Goal: Task Accomplishment & Management: Manage account settings

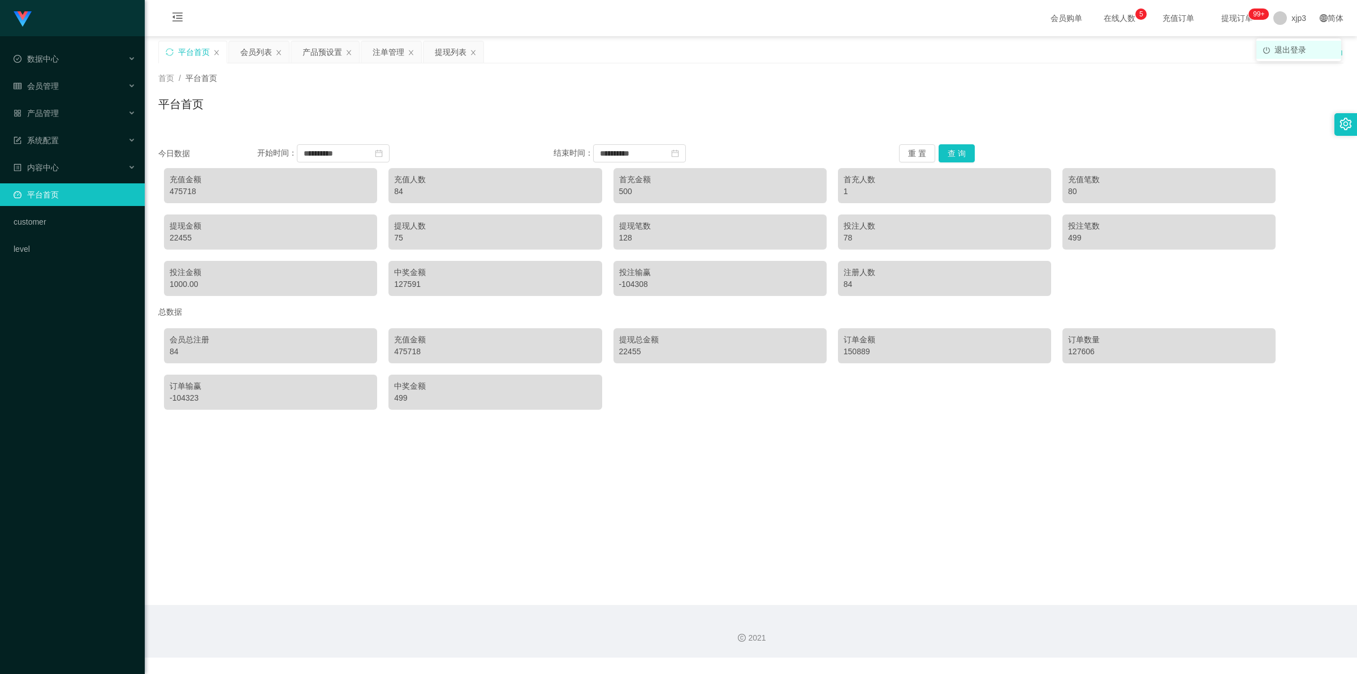
click at [1287, 53] on span "退出登录" at bounding box center [1291, 49] width 32 height 9
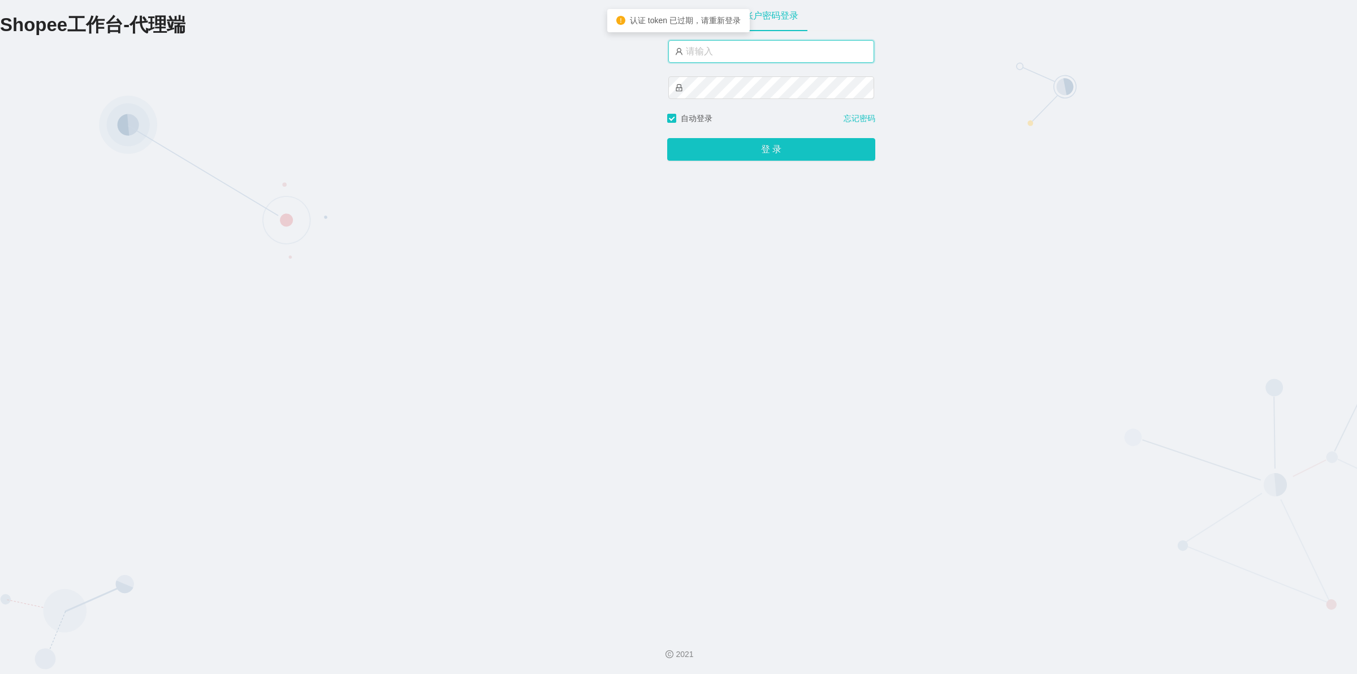
click at [694, 48] on input "text" at bounding box center [771, 51] width 206 height 23
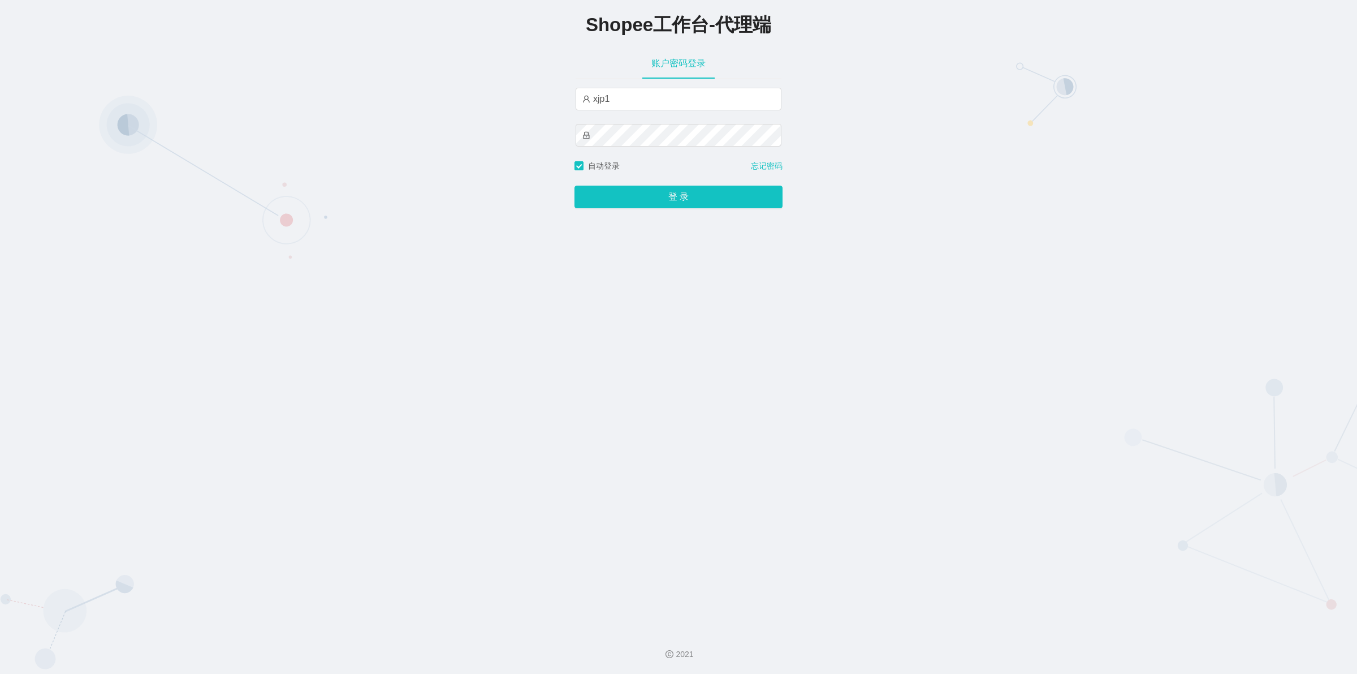
type input "xjp1"
click at [656, 192] on button "登 录" at bounding box center [679, 197] width 208 height 23
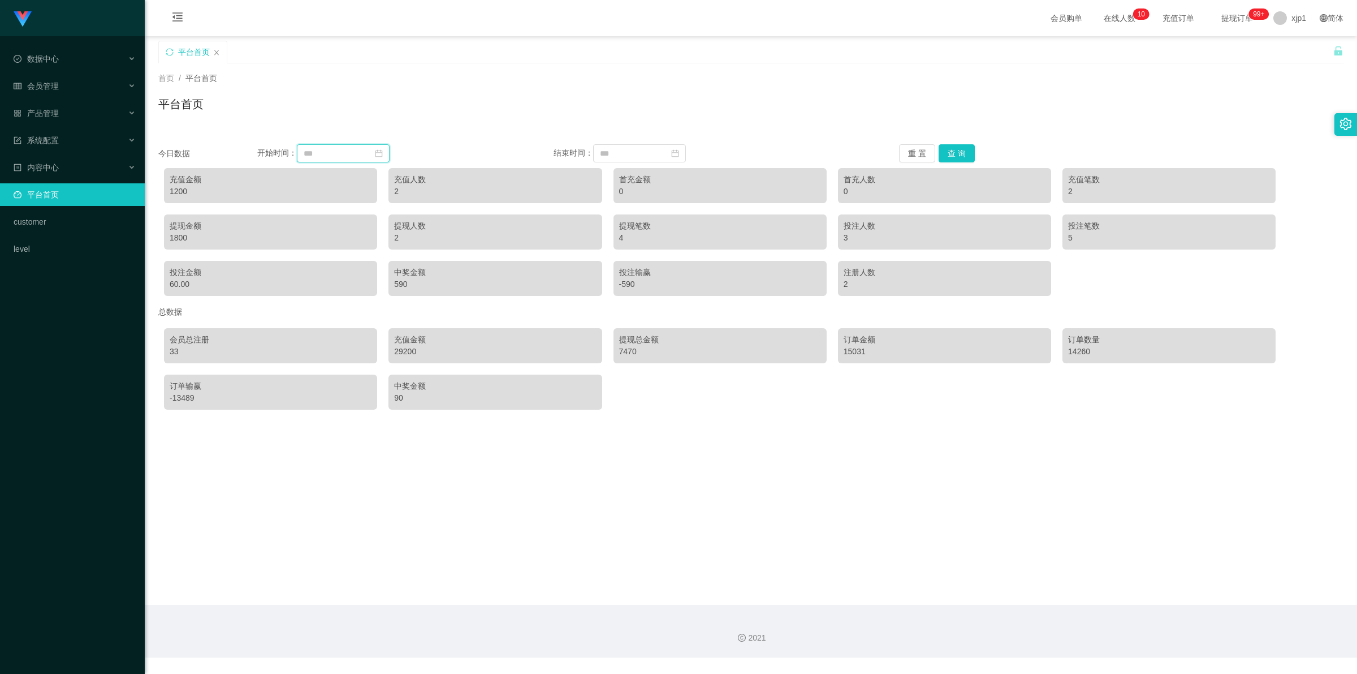
click at [349, 148] on input at bounding box center [343, 153] width 93 height 18
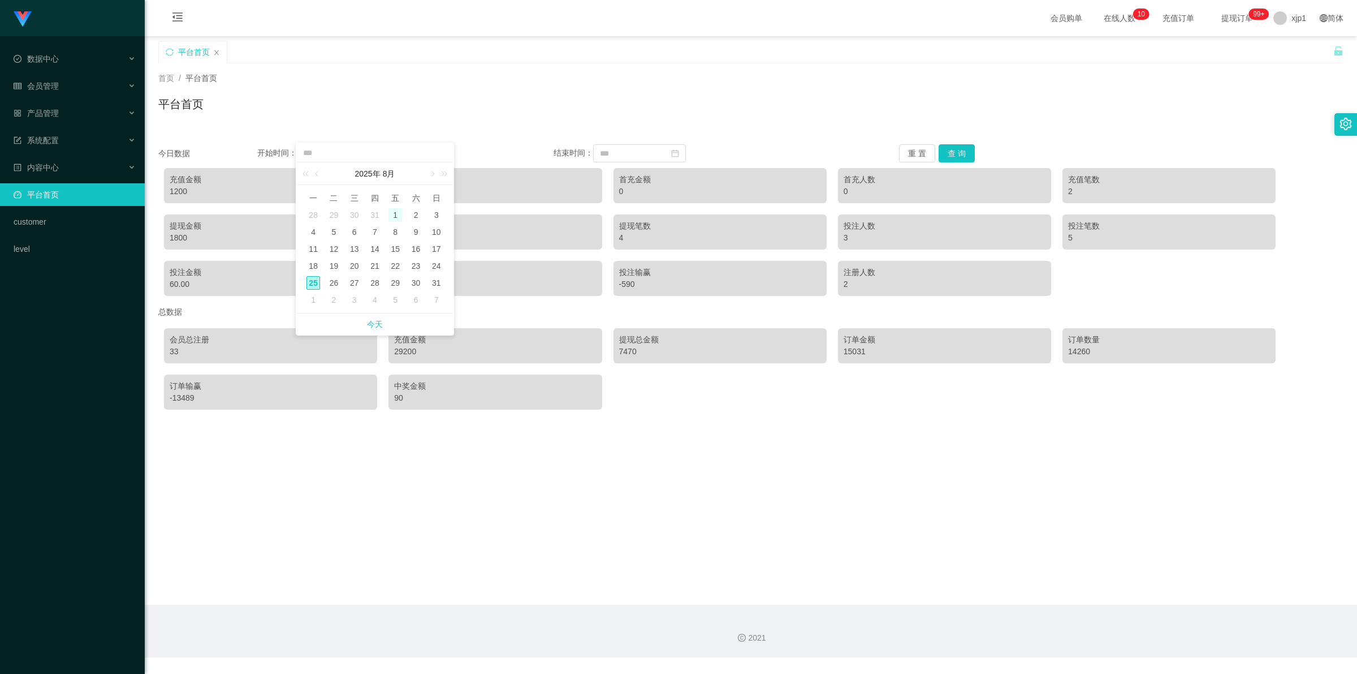
click at [396, 215] on div "1" at bounding box center [396, 215] width 14 height 14
type input "**********"
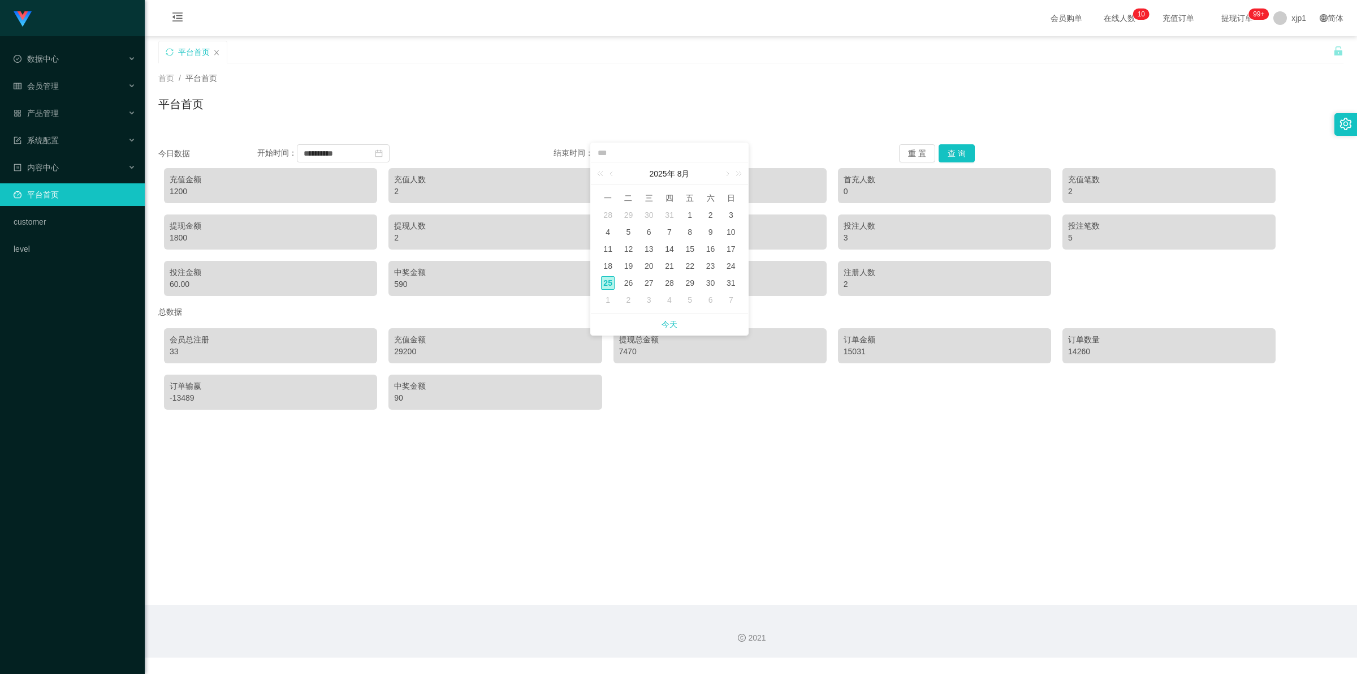
drag, startPoint x: 625, startPoint y: 287, endPoint x: 633, endPoint y: 286, distance: 8.6
click at [625, 287] on div "26" at bounding box center [629, 283] width 14 height 14
type input "**********"
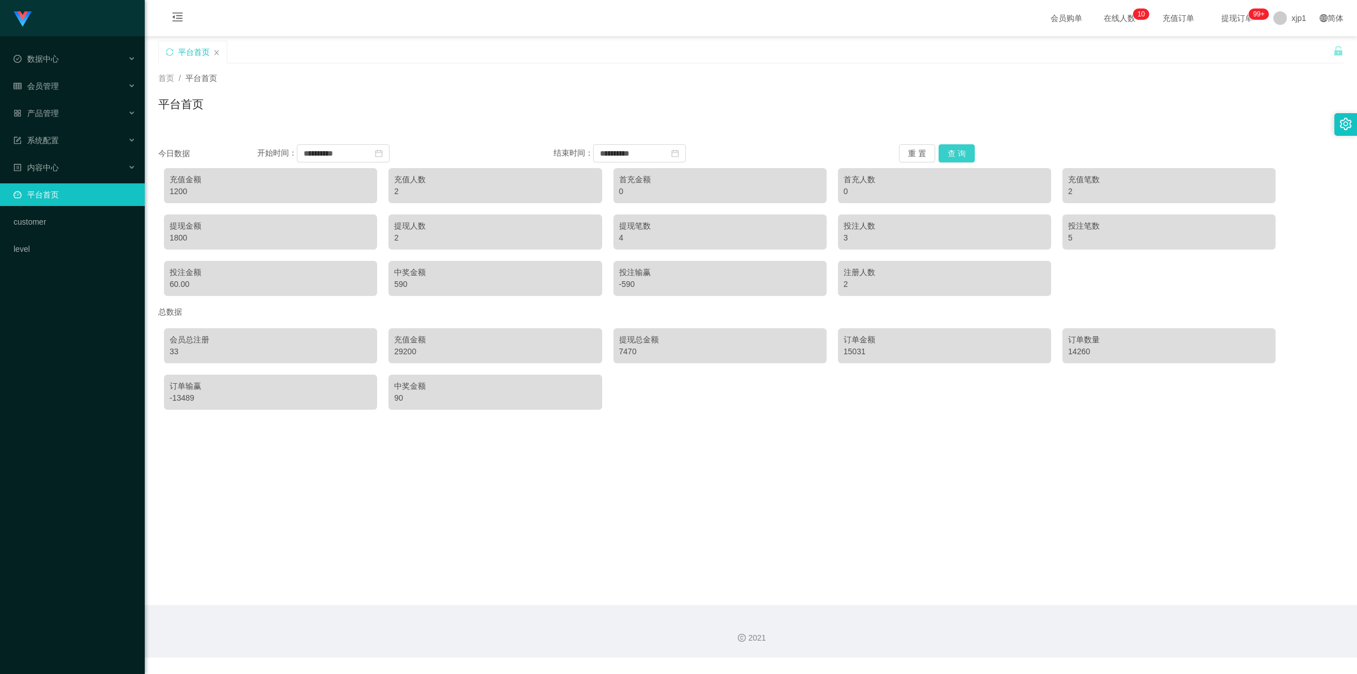
click at [949, 153] on button "查 询" at bounding box center [957, 153] width 36 height 18
click at [1288, 50] on span "退出登录" at bounding box center [1291, 49] width 32 height 9
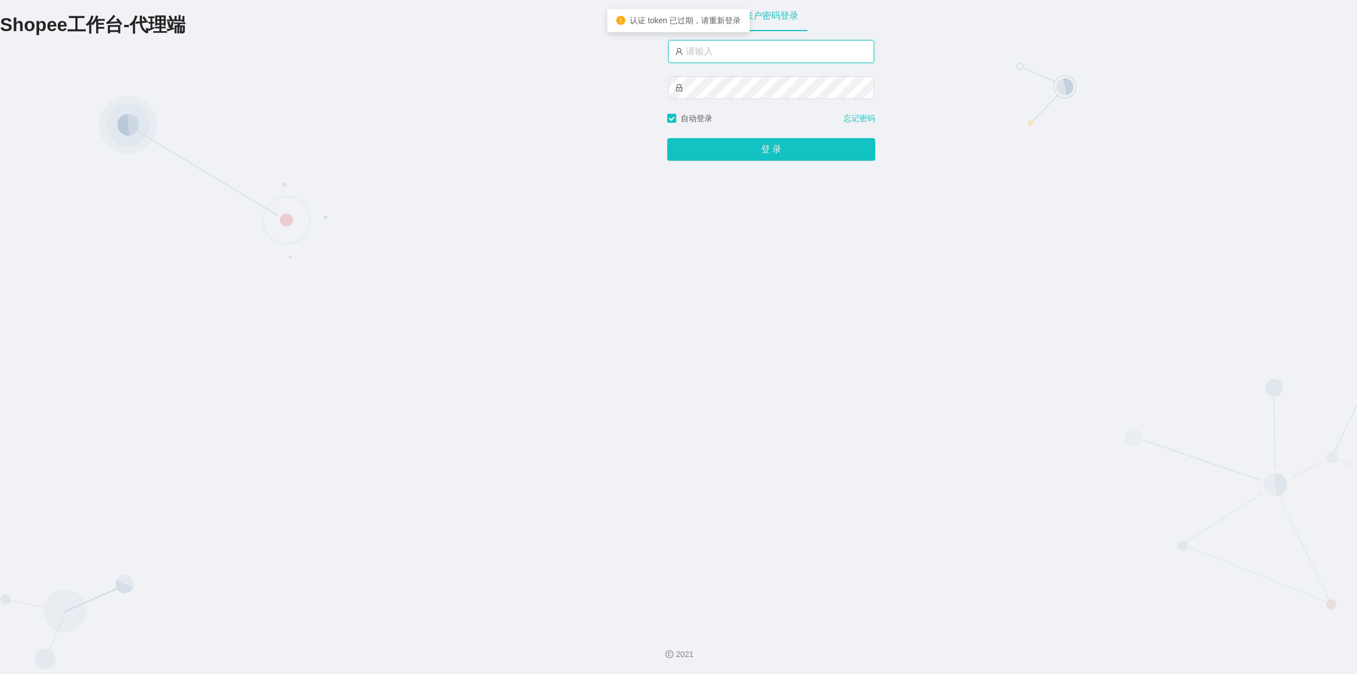
click at [749, 48] on input "text" at bounding box center [771, 51] width 206 height 23
click at [745, 38] on div "账户密码登录" at bounding box center [771, 56] width 208 height 113
click at [745, 46] on input "text" at bounding box center [771, 51] width 206 height 23
type input "xjp3"
click at [800, 48] on input "xjp3" at bounding box center [771, 51] width 206 height 23
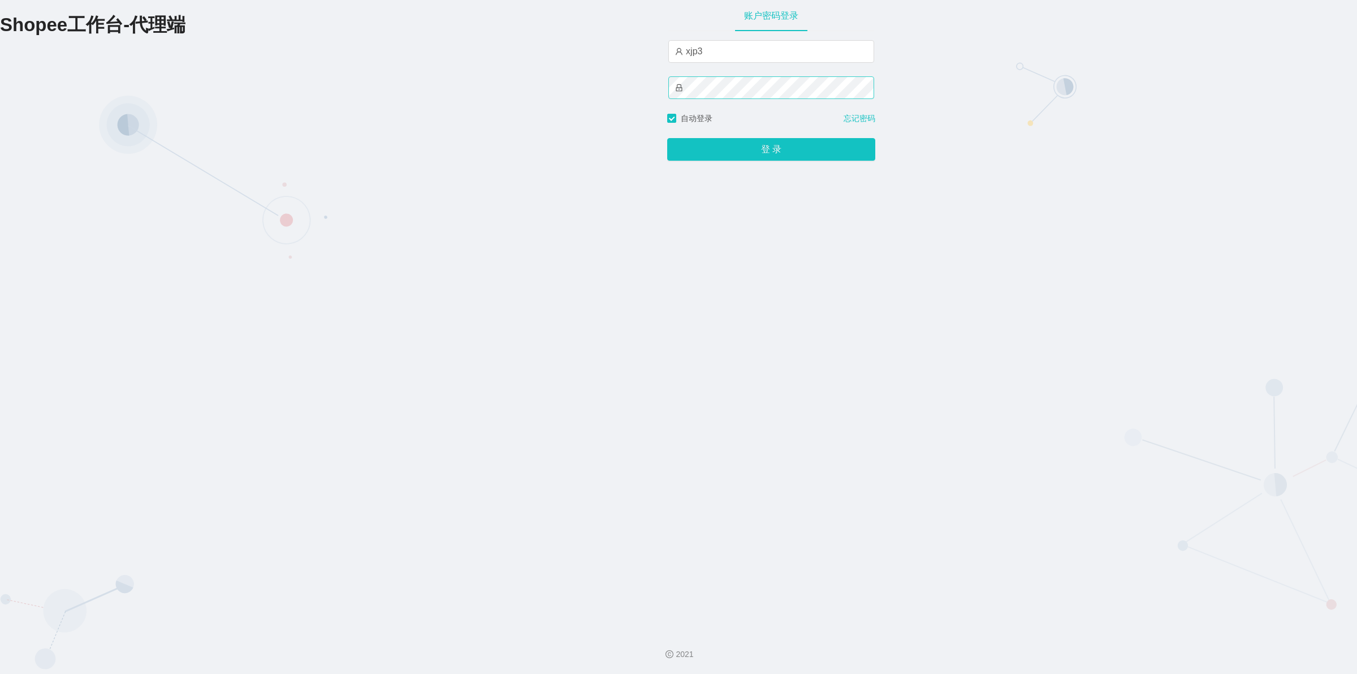
click at [676, 90] on icon "图标: lock" at bounding box center [679, 87] width 6 height 7
click at [771, 152] on button "登 录" at bounding box center [771, 149] width 208 height 23
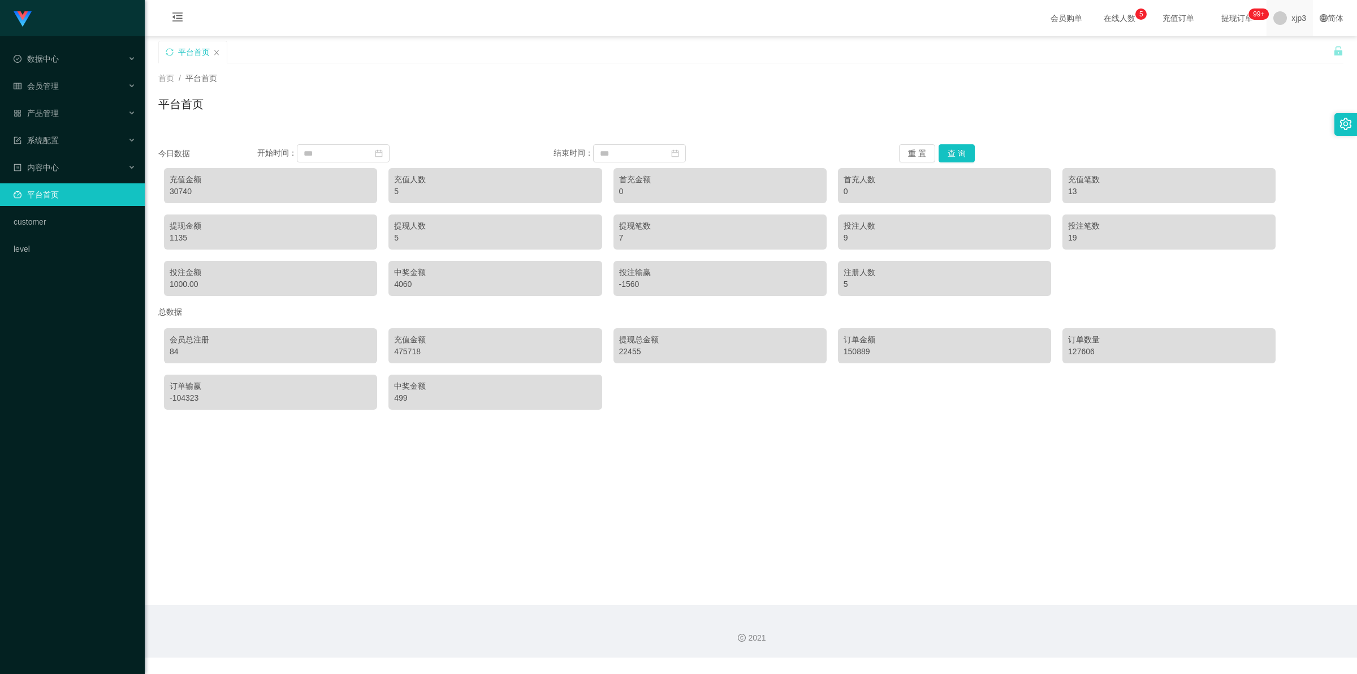
click at [1292, 20] on span "xjp3" at bounding box center [1299, 18] width 15 height 36
click at [1284, 46] on span "退出登录" at bounding box center [1291, 49] width 32 height 9
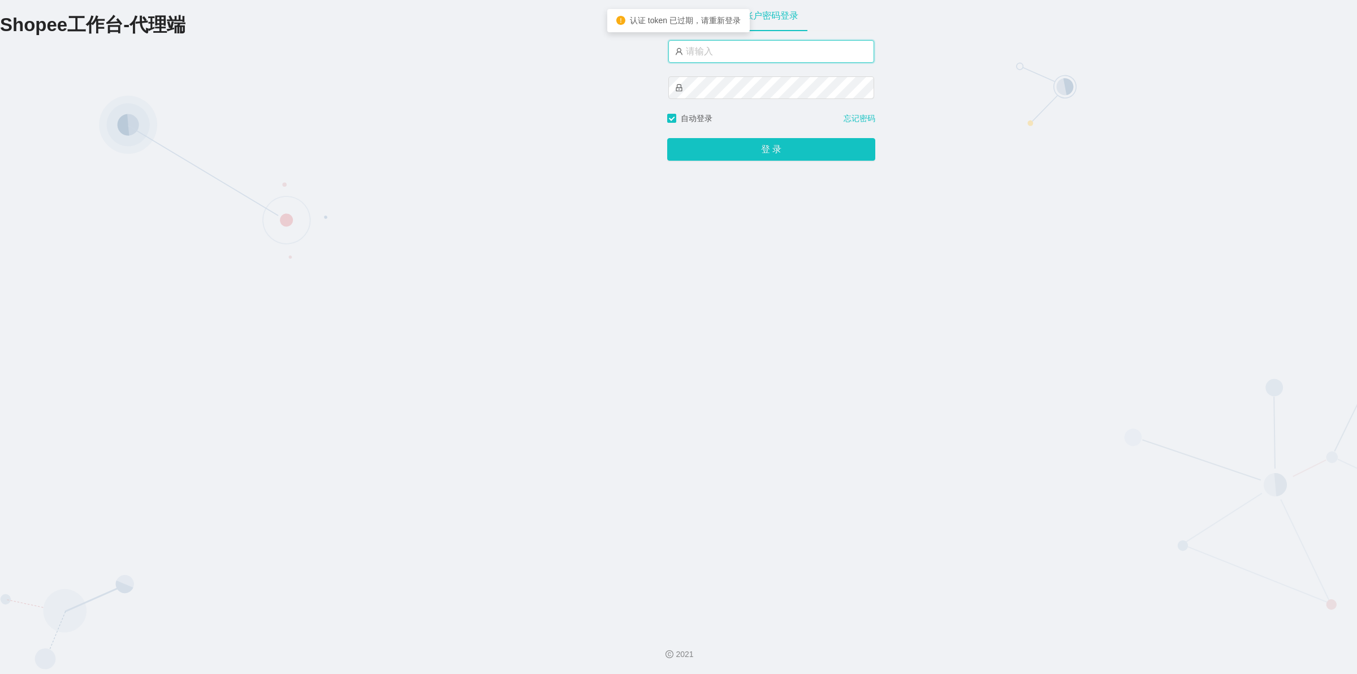
click at [721, 49] on input "text" at bounding box center [771, 51] width 206 height 23
type input "xjp2"
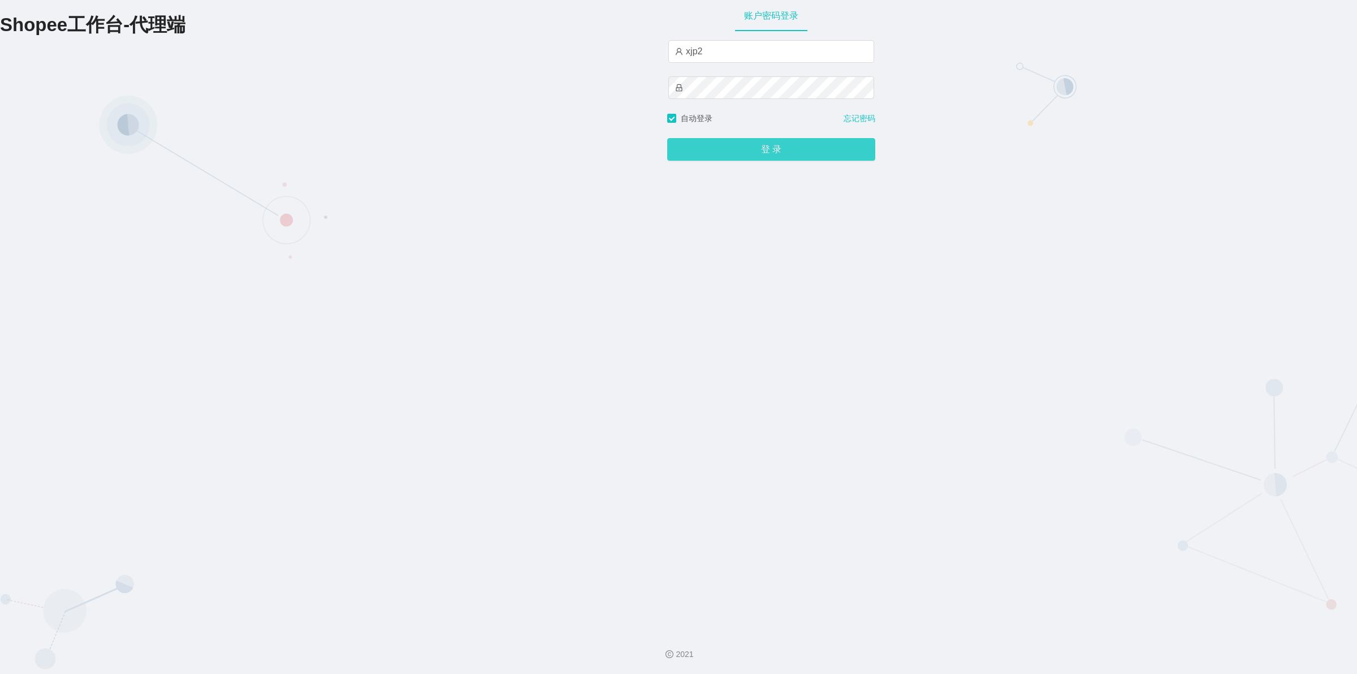
click at [745, 152] on button "登 录" at bounding box center [771, 149] width 208 height 23
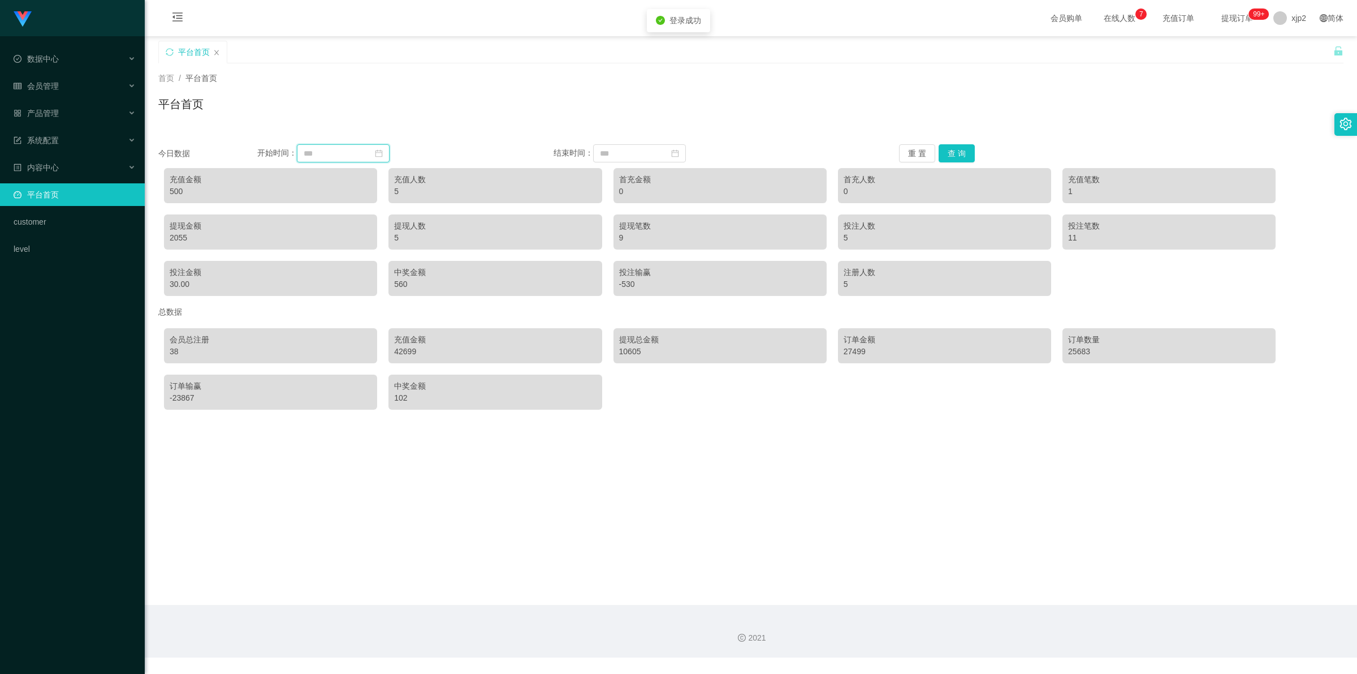
click at [340, 149] on input at bounding box center [343, 153] width 93 height 18
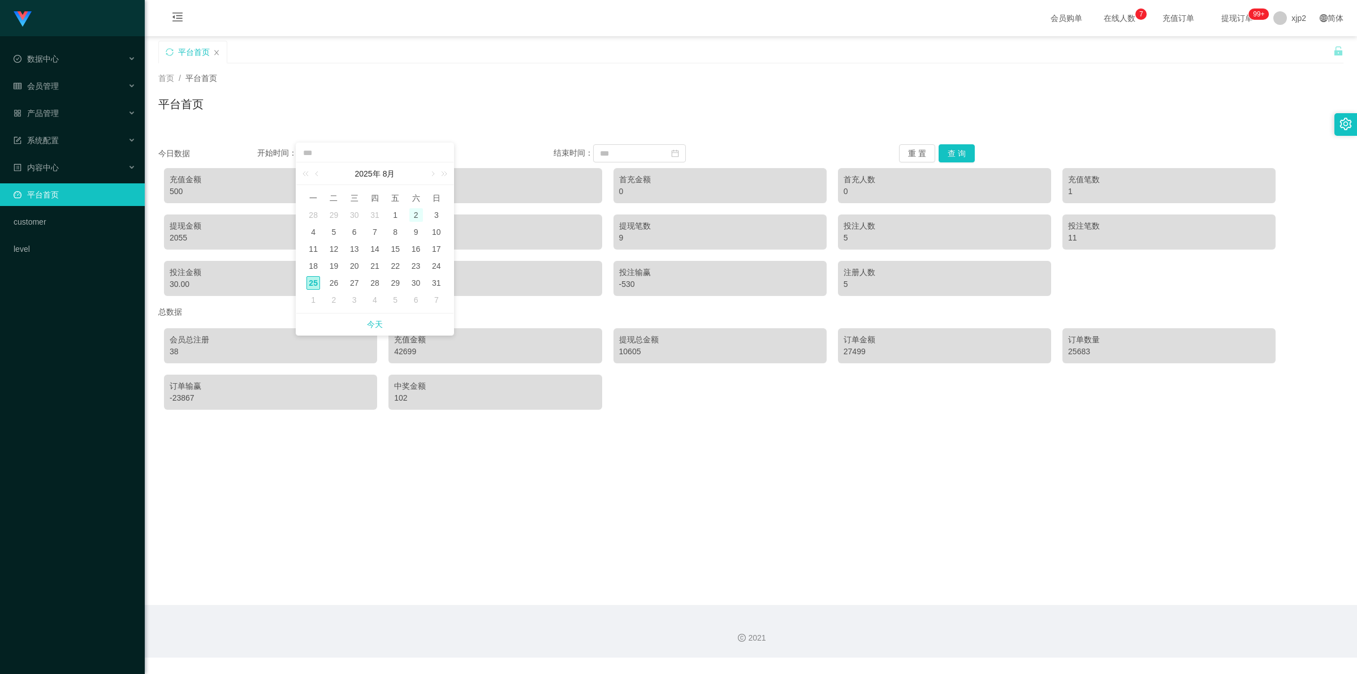
click at [417, 215] on div "2" at bounding box center [416, 215] width 14 height 14
type input "**********"
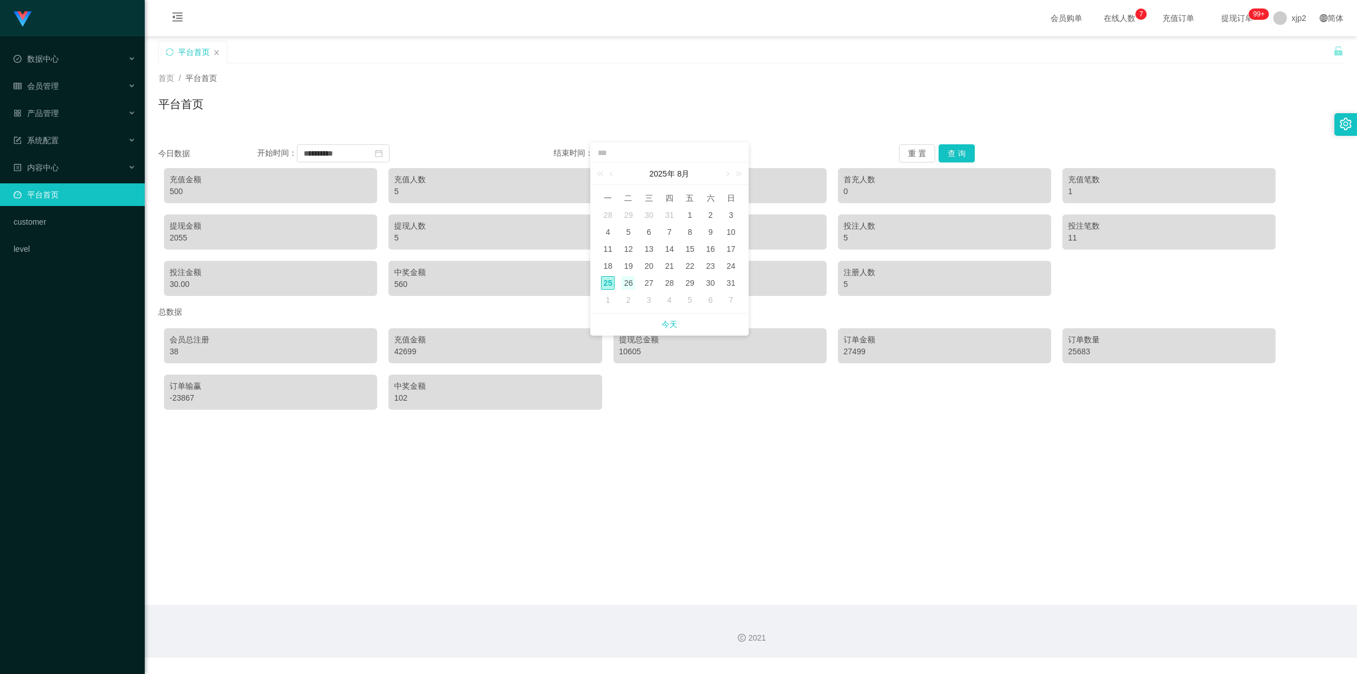
click at [626, 281] on div "26" at bounding box center [629, 283] width 14 height 14
type input "**********"
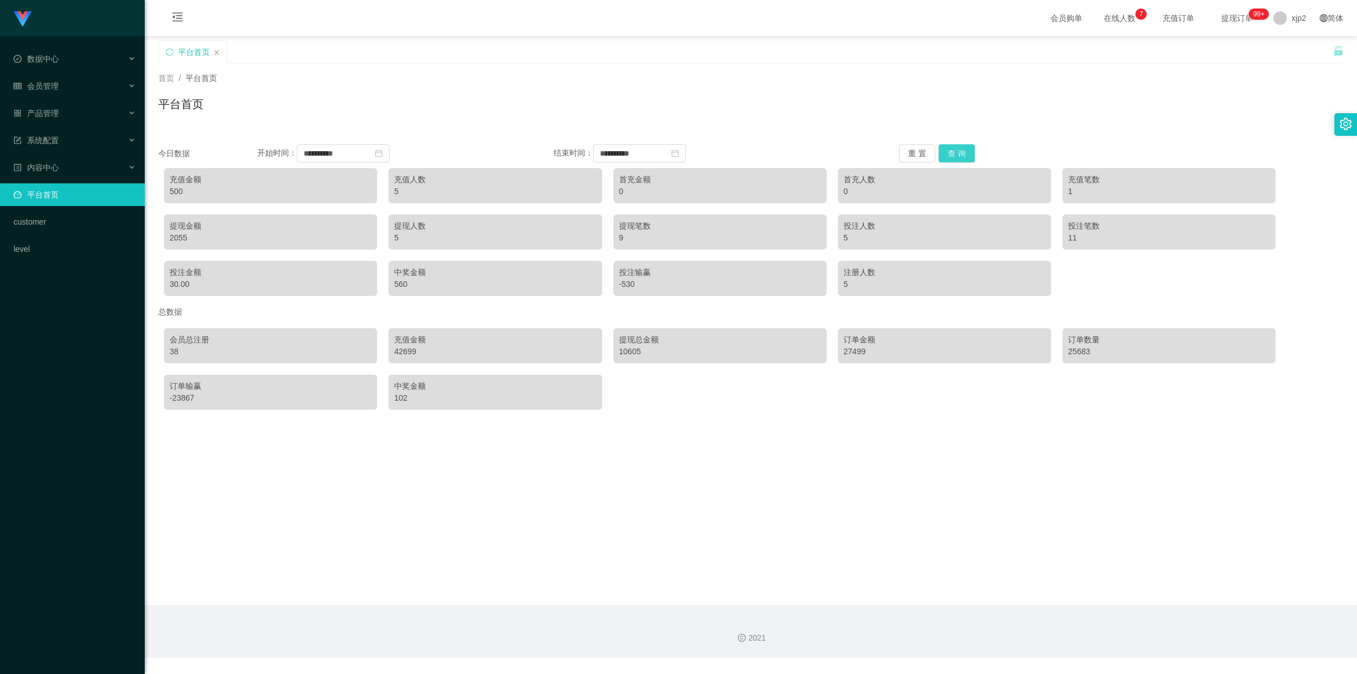
click at [948, 152] on button "查 询" at bounding box center [957, 153] width 36 height 18
click at [1296, 46] on span "退出登录" at bounding box center [1291, 49] width 32 height 9
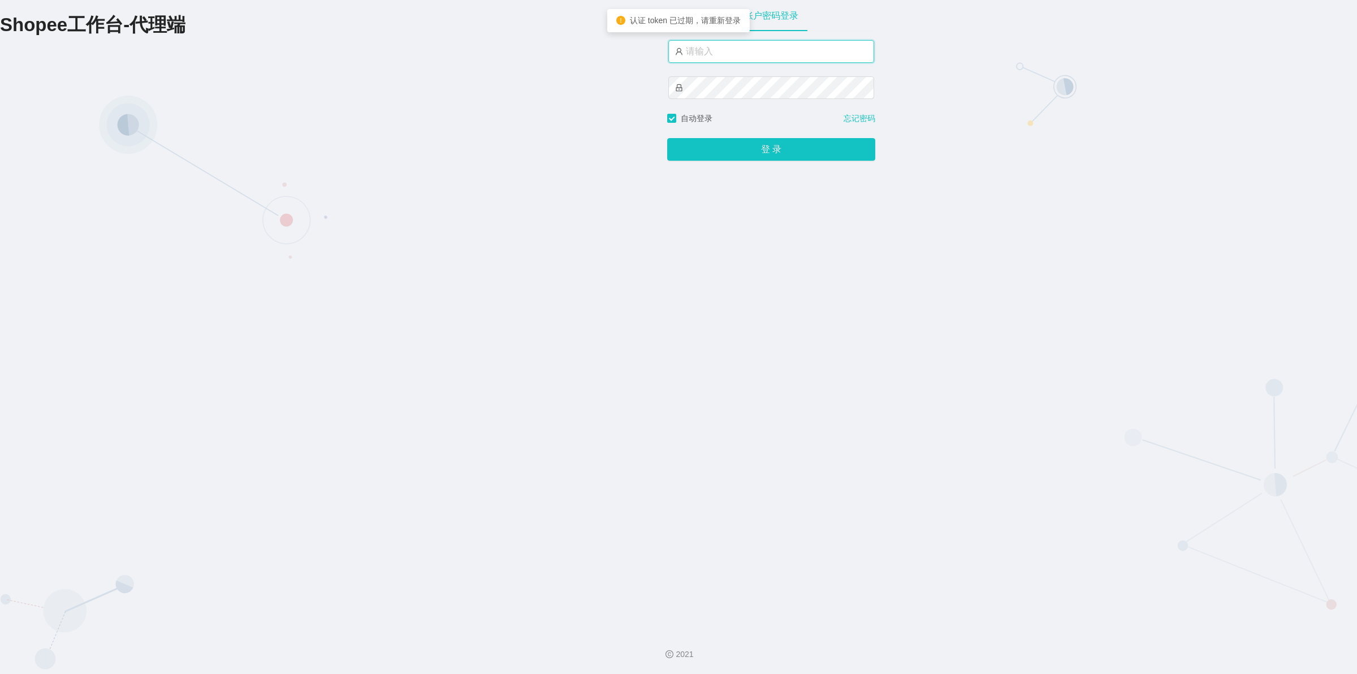
click at [754, 53] on input "text" at bounding box center [771, 51] width 206 height 23
click at [750, 54] on input "by6" at bounding box center [771, 51] width 206 height 23
type input "b"
click at [827, 46] on input "text" at bounding box center [771, 51] width 206 height 23
click at [806, 55] on input "xjp3" at bounding box center [771, 51] width 206 height 23
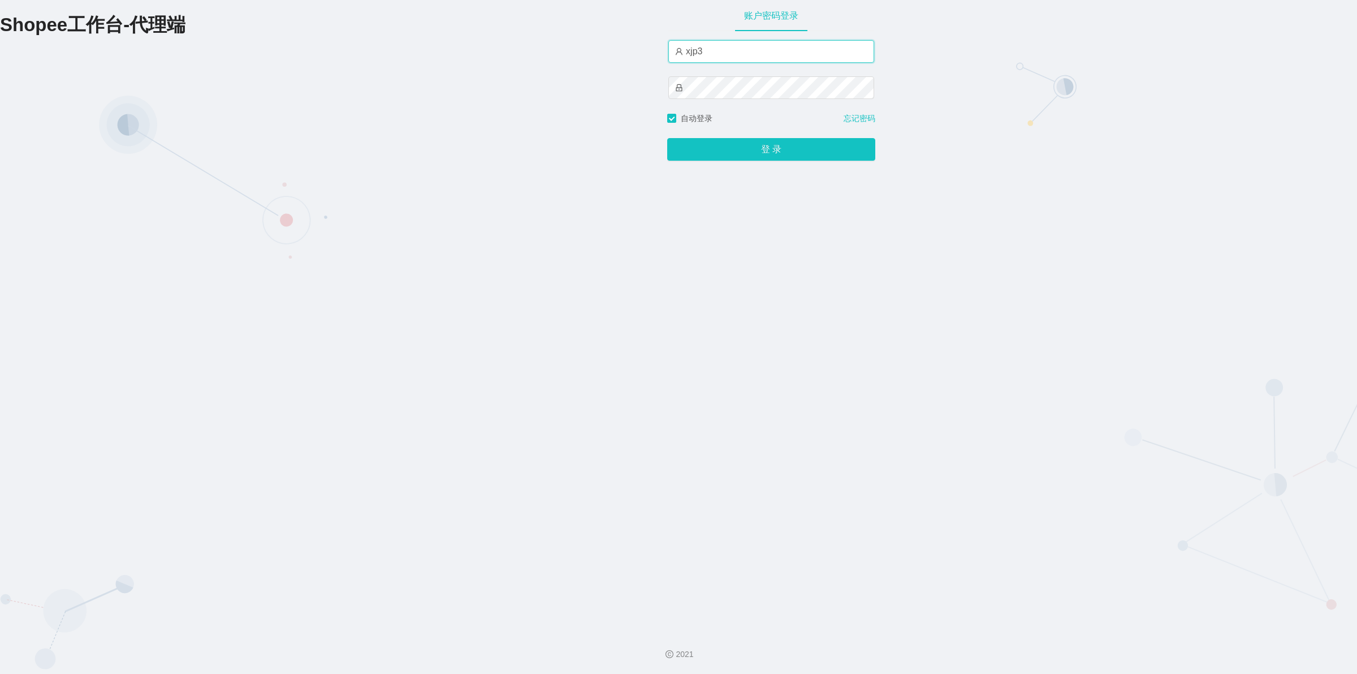
click at [761, 49] on input "xjp3" at bounding box center [771, 51] width 206 height 23
type input "xjp4"
click at [766, 148] on button "登 录" at bounding box center [771, 149] width 208 height 23
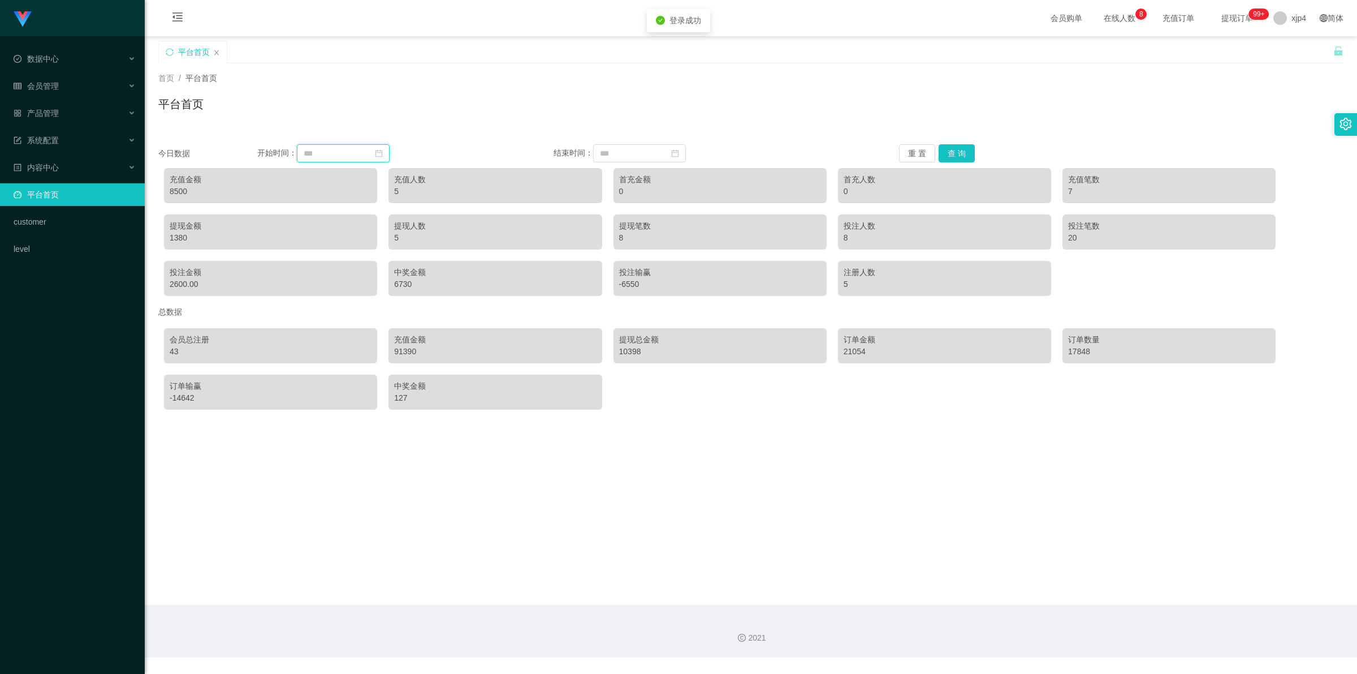
click at [354, 149] on input at bounding box center [343, 153] width 93 height 18
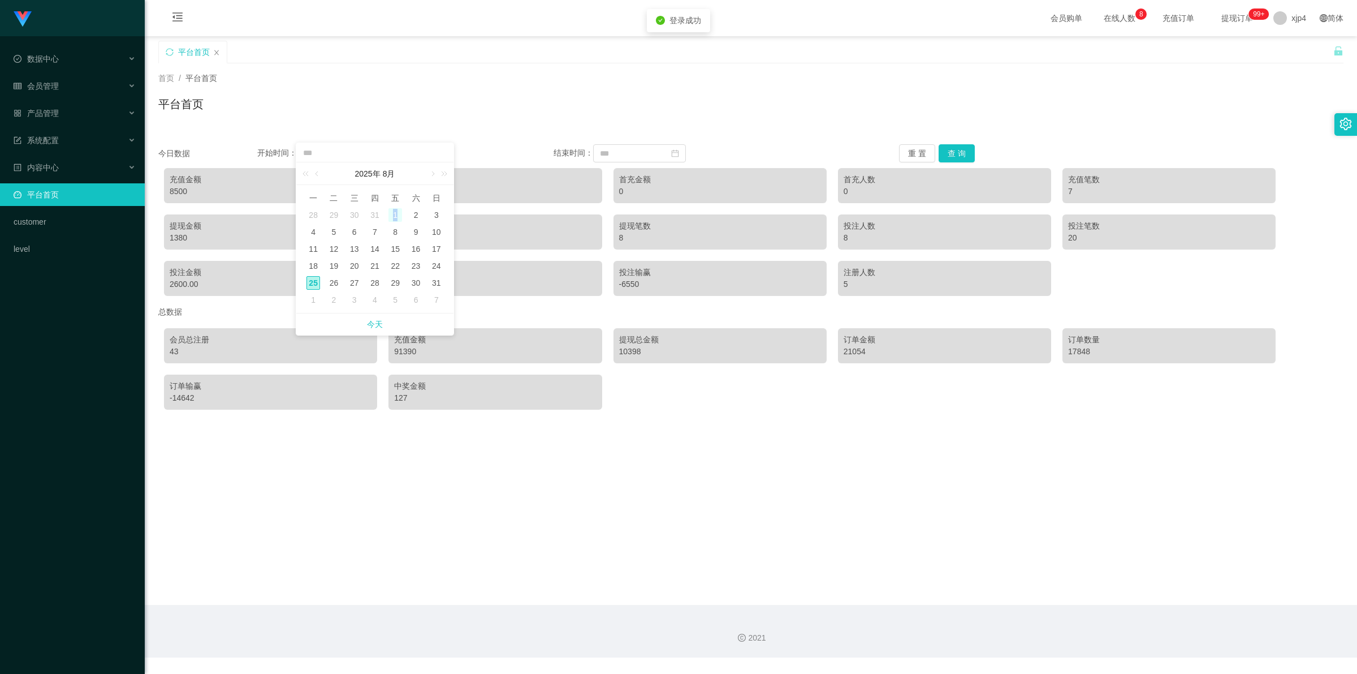
click at [396, 215] on div "1" at bounding box center [396, 215] width 14 height 14
type input "**********"
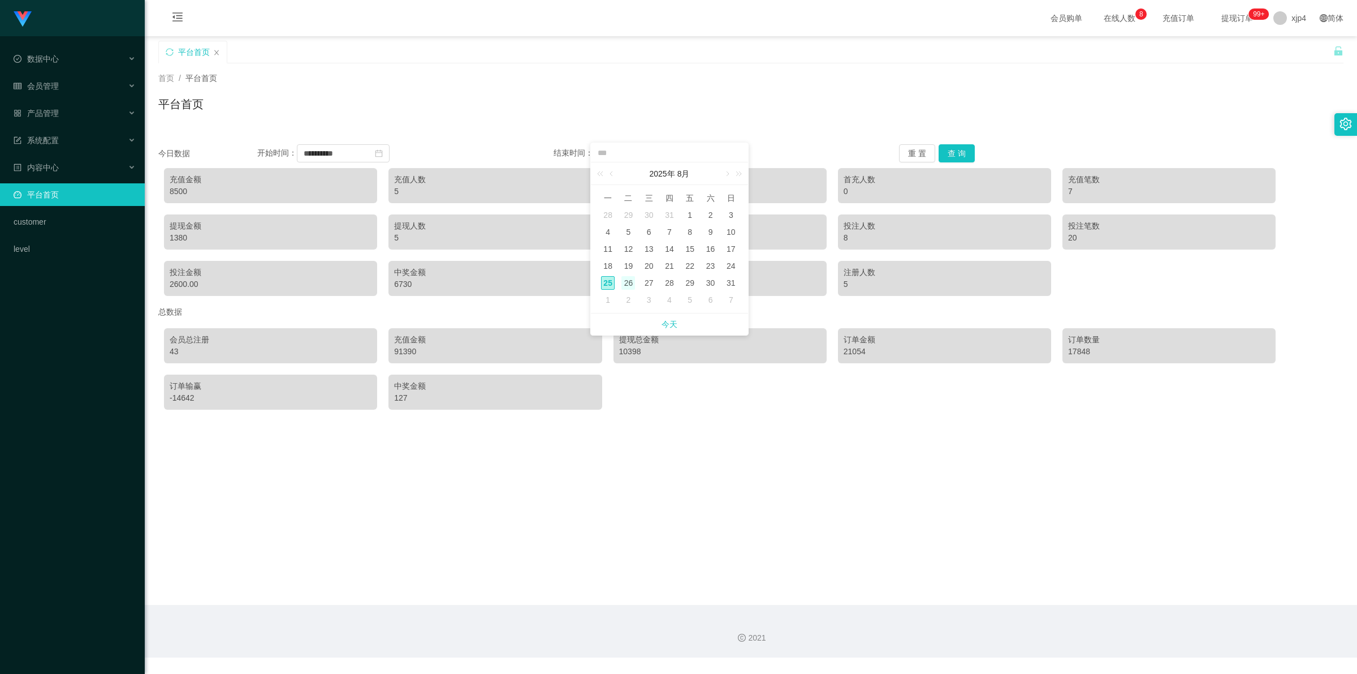
click at [628, 283] on div "26" at bounding box center [629, 283] width 14 height 14
type input "**********"
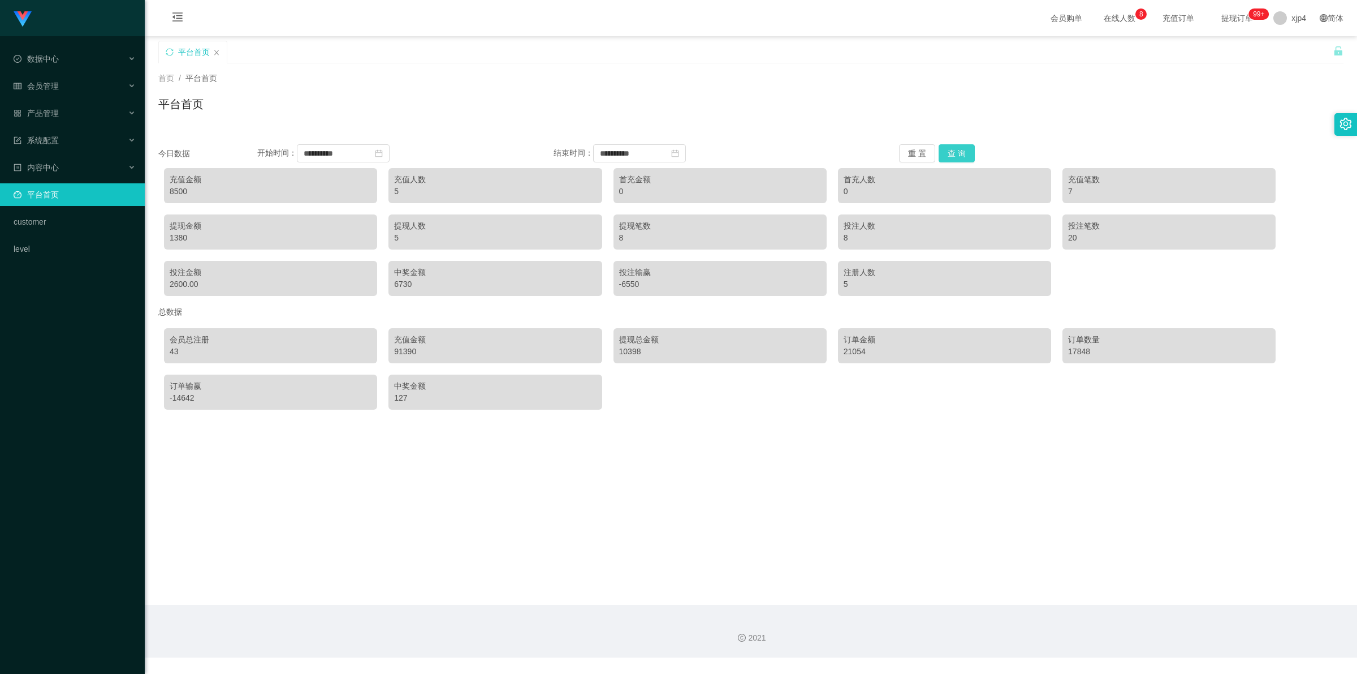
click at [957, 150] on button "查 询" at bounding box center [957, 153] width 36 height 18
click at [1292, 51] on span "退出登录" at bounding box center [1291, 49] width 32 height 9
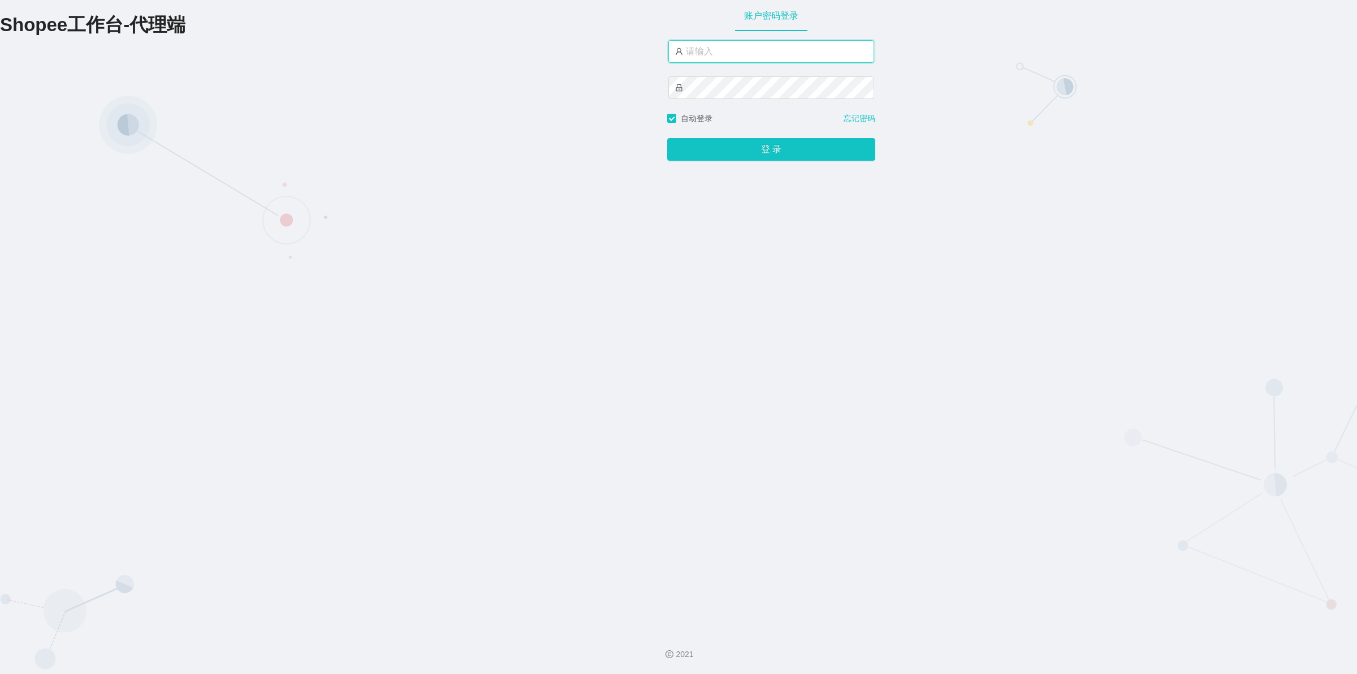
click at [803, 42] on input "text" at bounding box center [771, 51] width 206 height 23
type input "xjp5"
click at [718, 144] on button "登 录" at bounding box center [771, 149] width 208 height 23
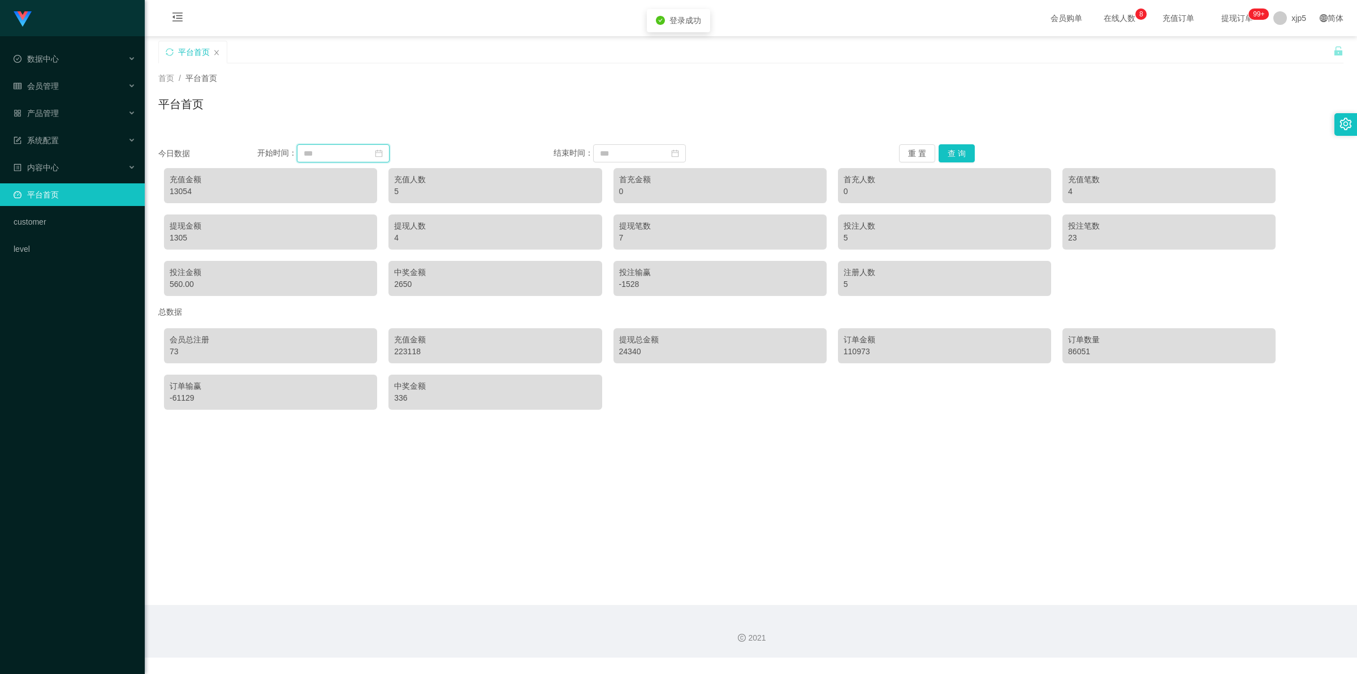
click at [326, 153] on input at bounding box center [343, 153] width 93 height 18
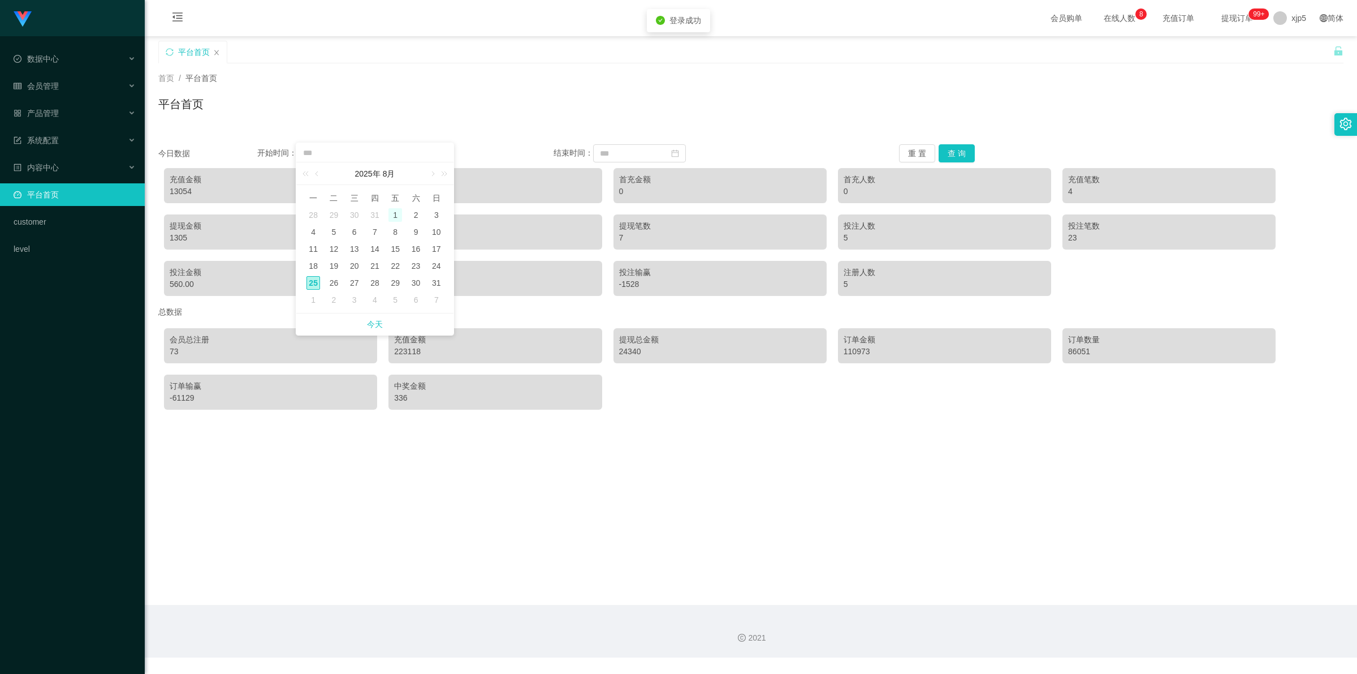
click at [398, 216] on div "1" at bounding box center [396, 215] width 14 height 14
type input "**********"
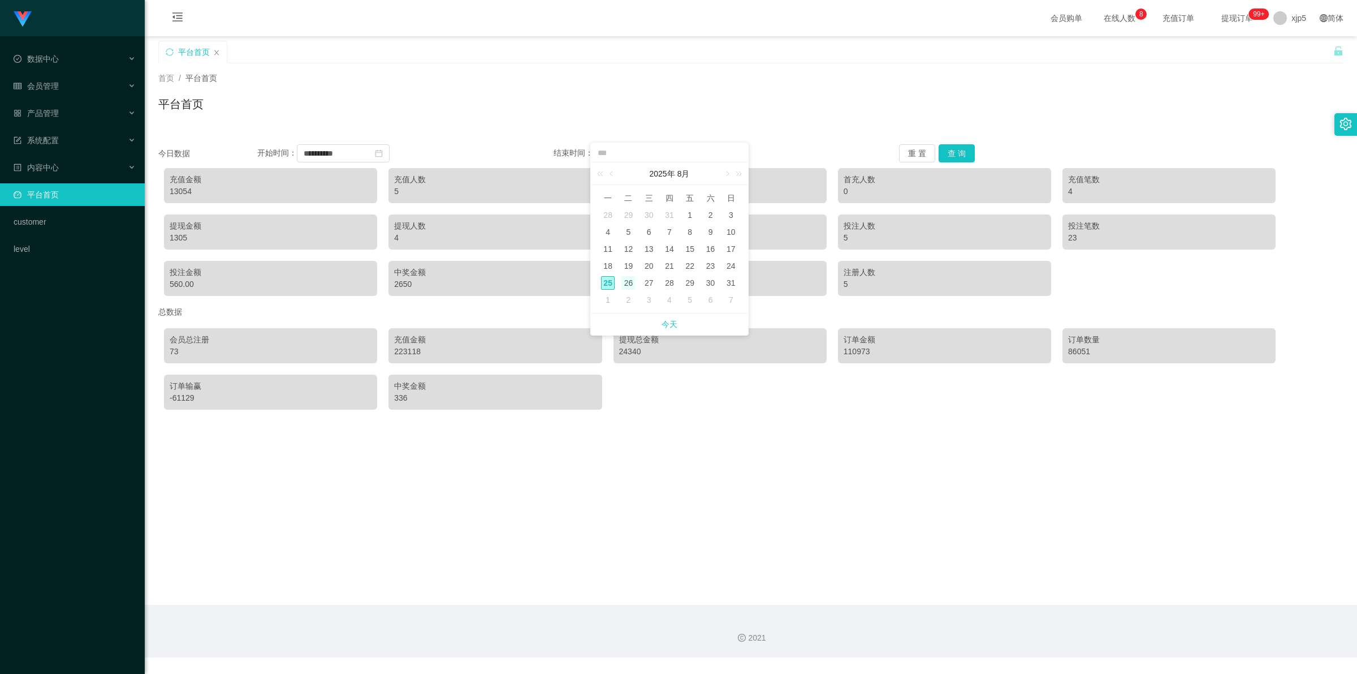
click at [623, 283] on div "26" at bounding box center [629, 283] width 14 height 14
type input "**********"
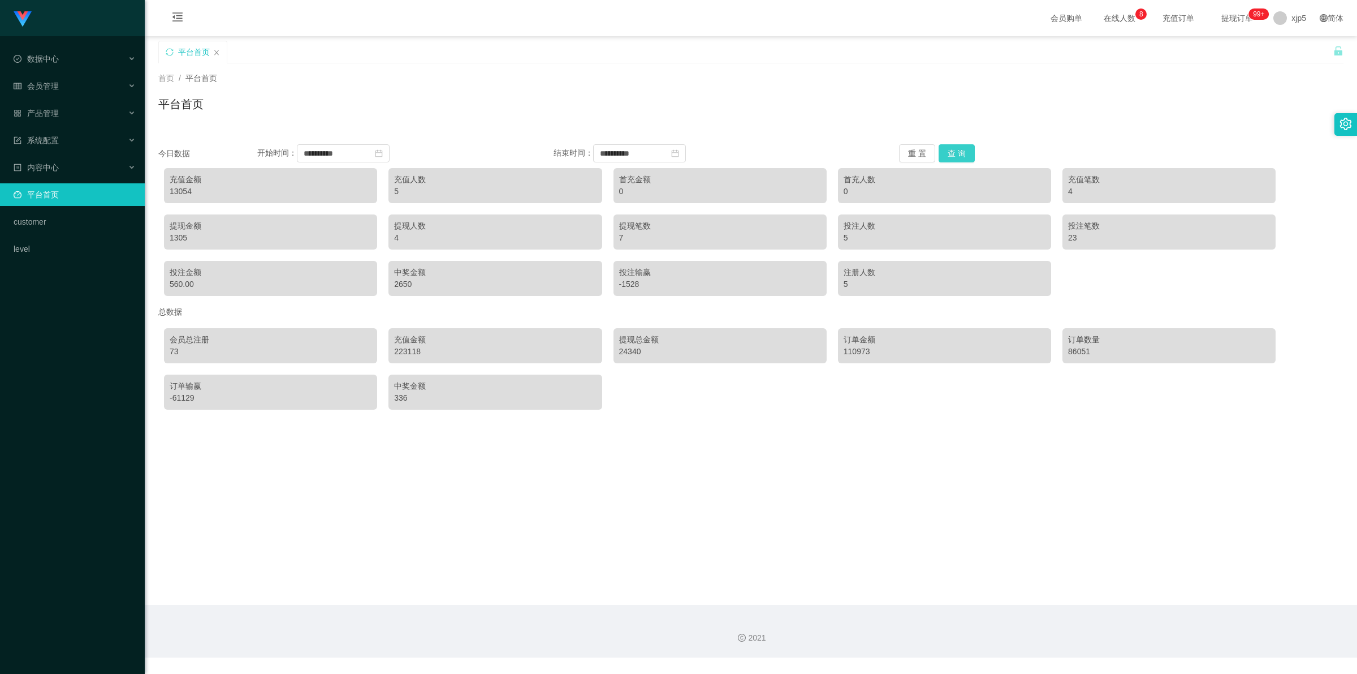
click at [956, 151] on button "查 询" at bounding box center [957, 153] width 36 height 18
click at [1292, 24] on span "xjp5" at bounding box center [1299, 18] width 15 height 36
click at [1304, 54] on span "退出登录" at bounding box center [1291, 49] width 32 height 9
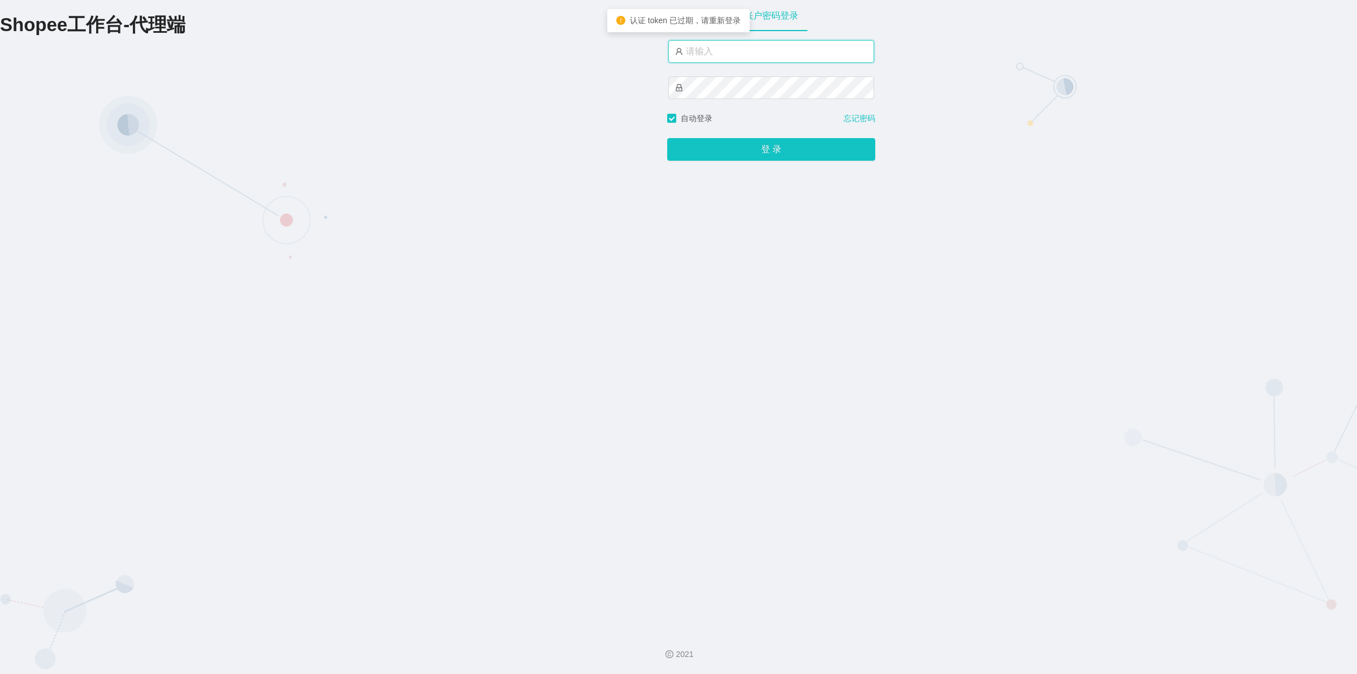
click at [744, 58] on input "text" at bounding box center [771, 51] width 206 height 23
type input "by6"
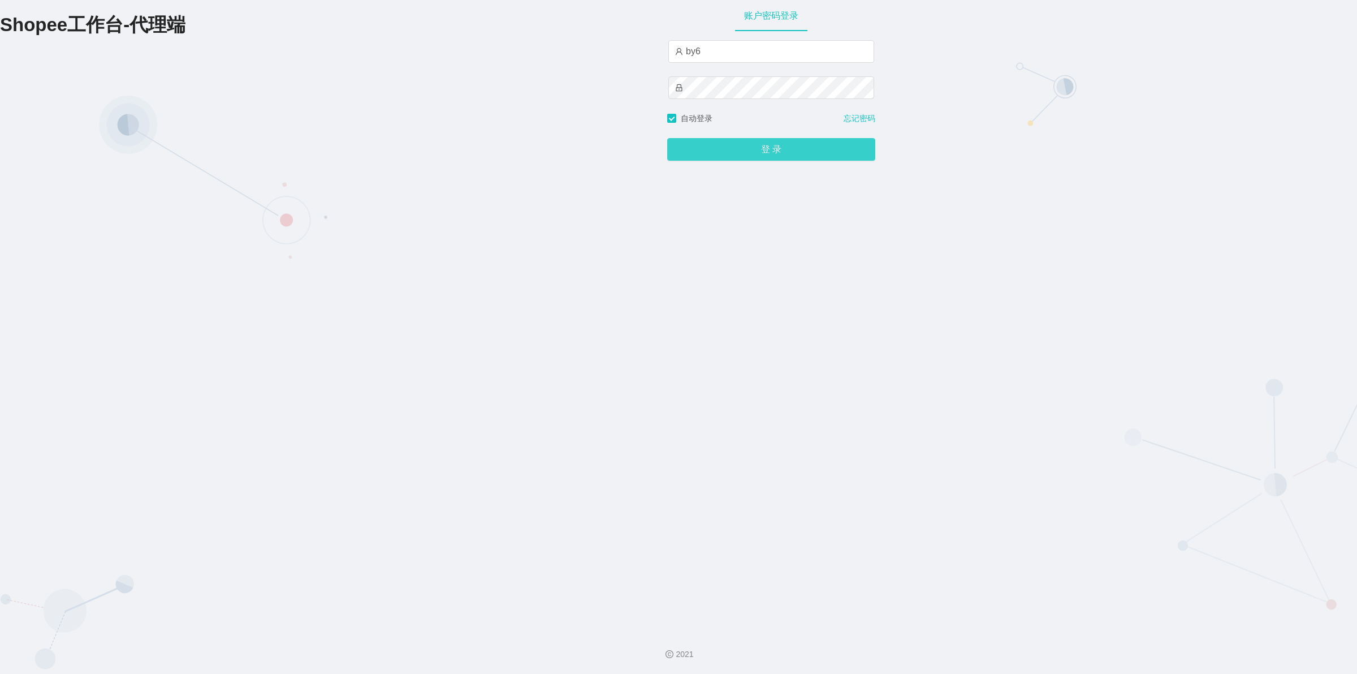
click at [745, 143] on button "登 录" at bounding box center [771, 149] width 208 height 23
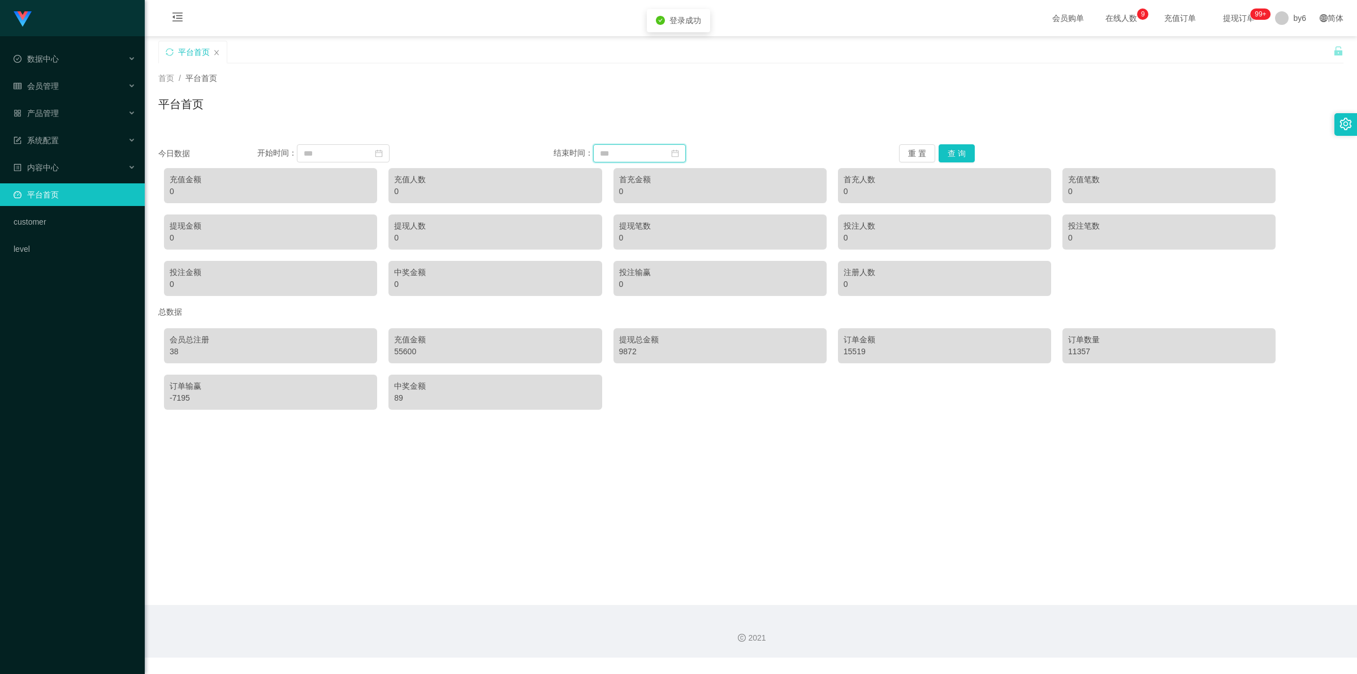
click at [632, 152] on input at bounding box center [639, 153] width 93 height 18
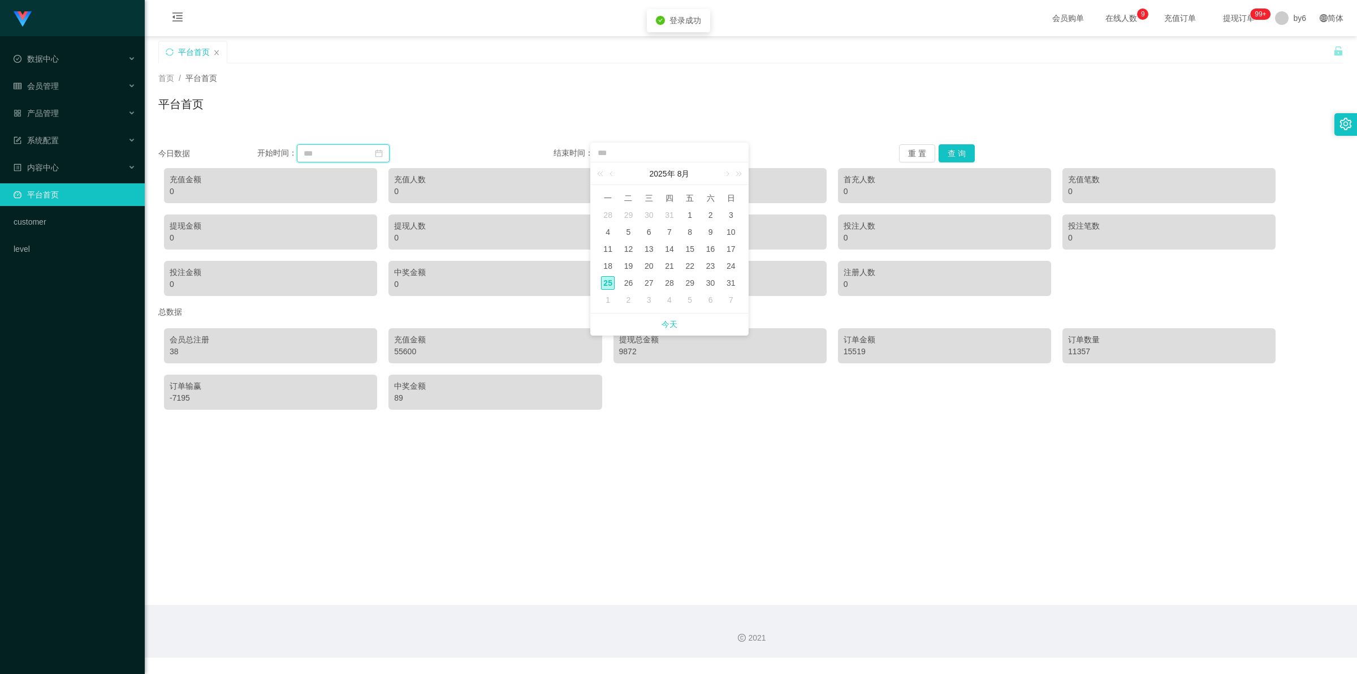
click at [334, 150] on input at bounding box center [343, 153] width 93 height 18
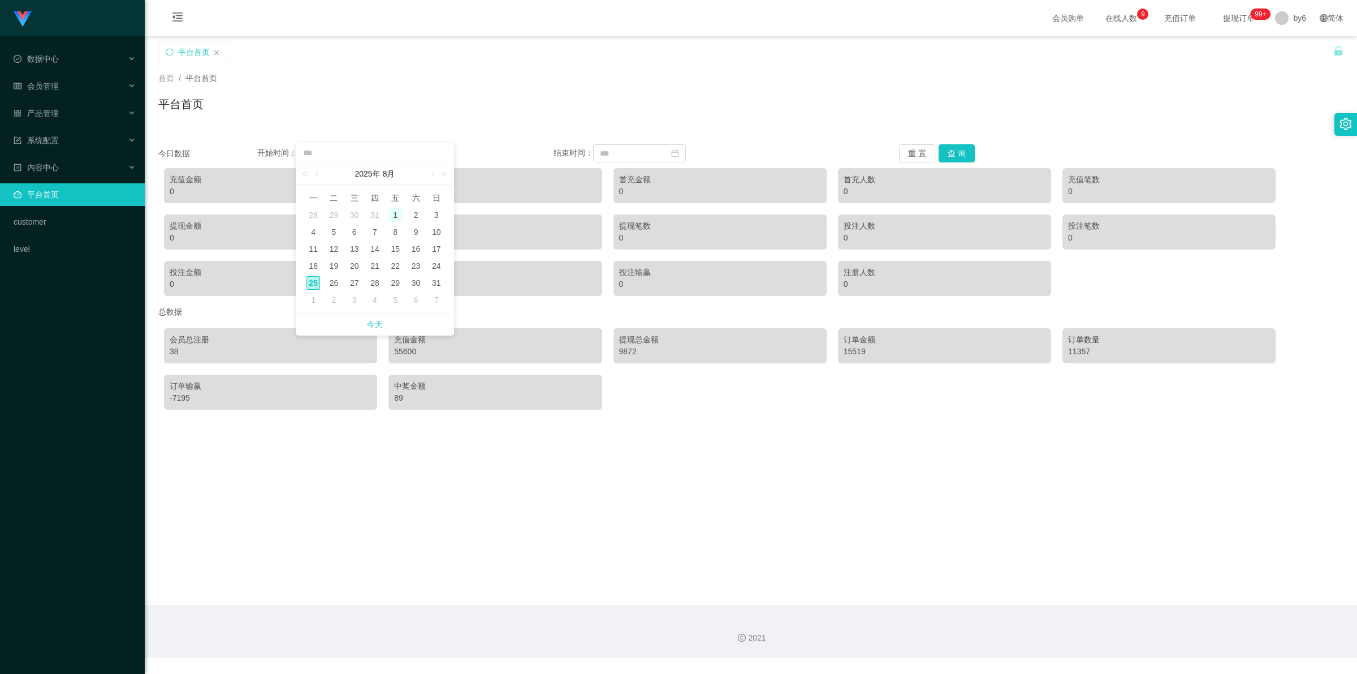
click at [395, 221] on div "1" at bounding box center [396, 215] width 14 height 14
type input "**********"
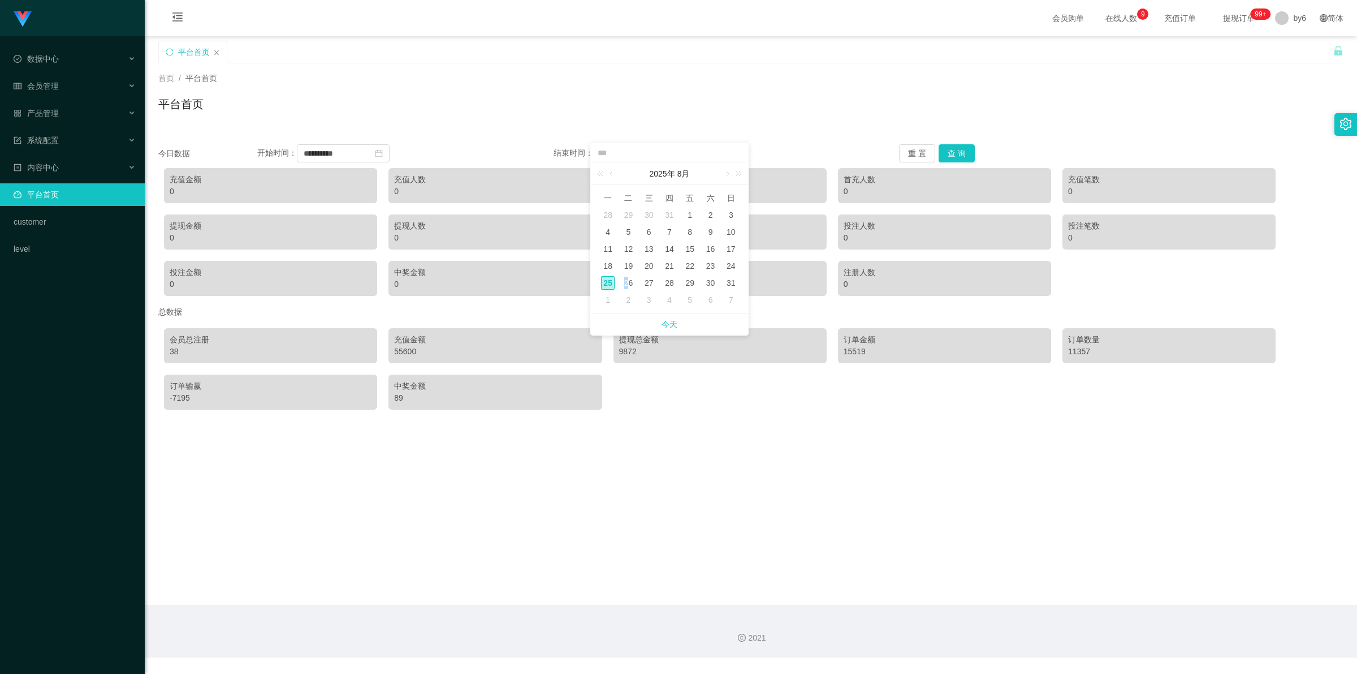
click at [627, 280] on div "26" at bounding box center [629, 283] width 14 height 14
type input "**********"
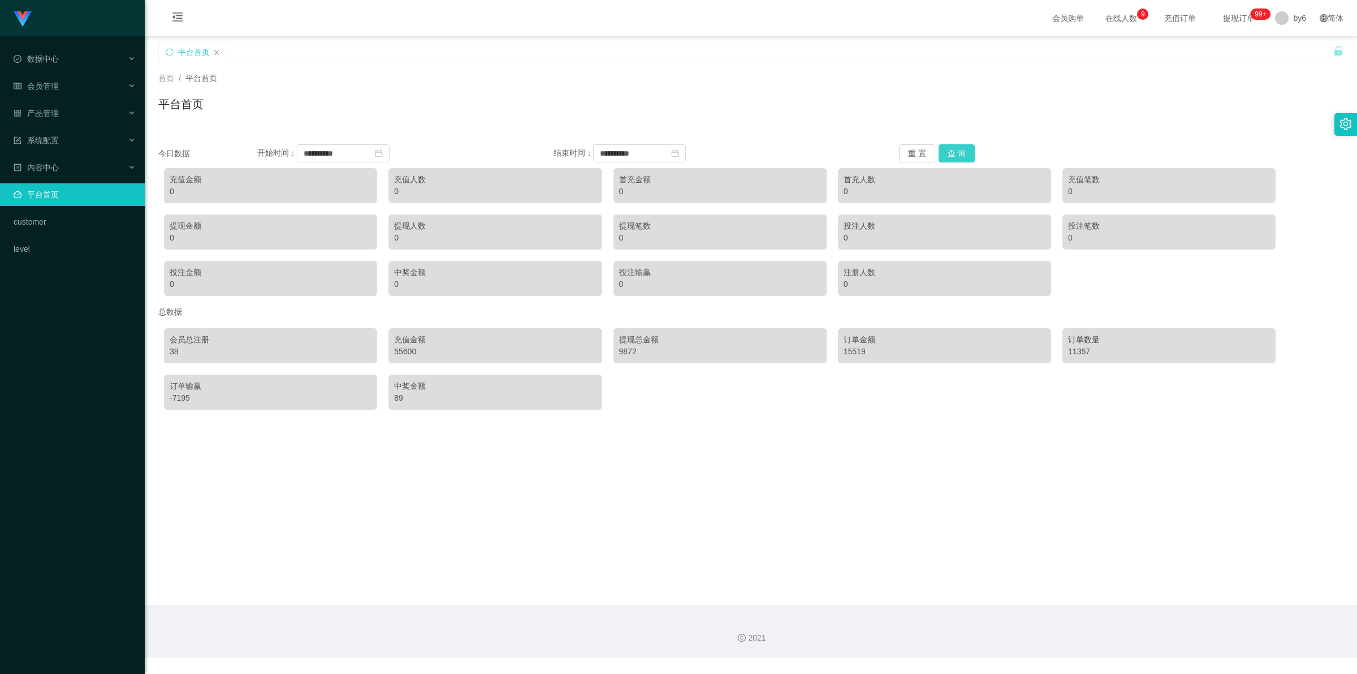
click at [956, 150] on button "查 询" at bounding box center [957, 153] width 36 height 18
click at [1299, 48] on span "退出登录" at bounding box center [1293, 49] width 32 height 9
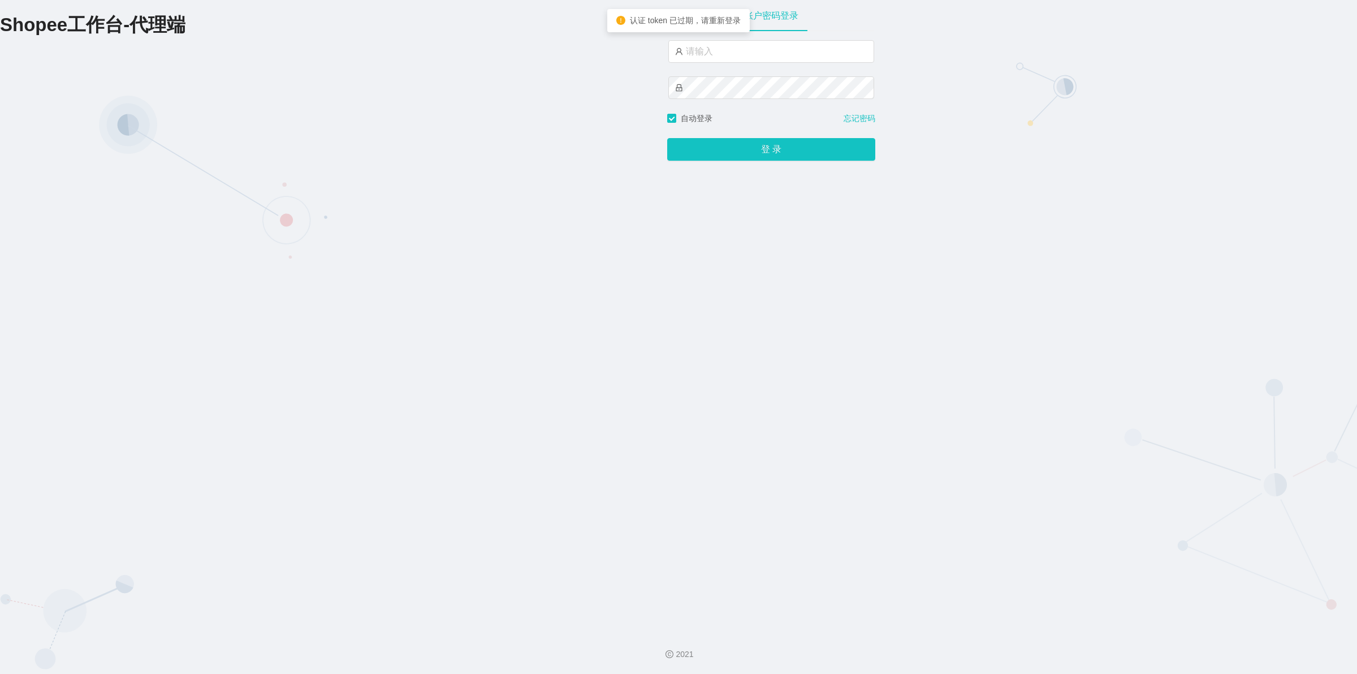
click at [738, 63] on div at bounding box center [771, 51] width 206 height 23
click at [738, 55] on input "text" at bounding box center [771, 51] width 206 height 23
click at [753, 154] on button "登 录" at bounding box center [771, 149] width 208 height 23
click at [745, 46] on input "xjp7" at bounding box center [771, 51] width 206 height 23
click at [736, 137] on div "登 录" at bounding box center [771, 142] width 208 height 36
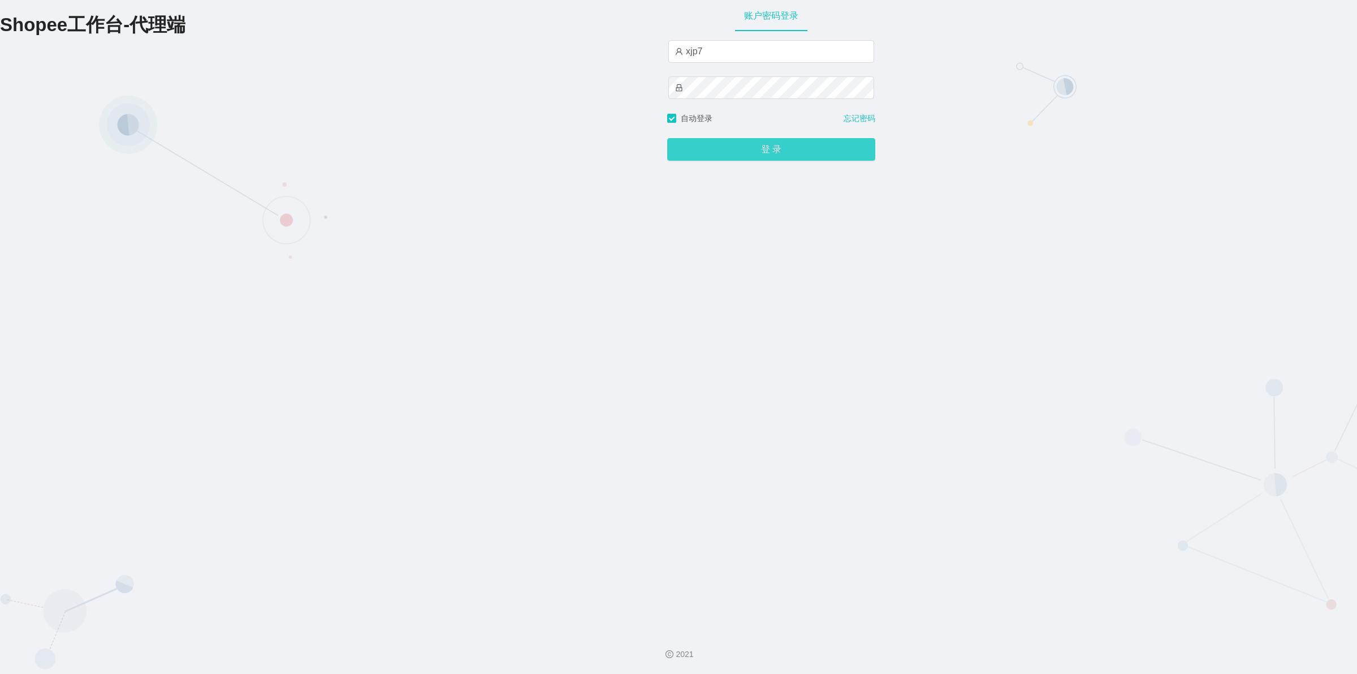
click at [739, 148] on button "登 录" at bounding box center [771, 149] width 208 height 23
click at [739, 54] on input "xjp7" at bounding box center [771, 51] width 206 height 23
type input "xjp8"
click at [769, 150] on button "登 录" at bounding box center [771, 149] width 208 height 23
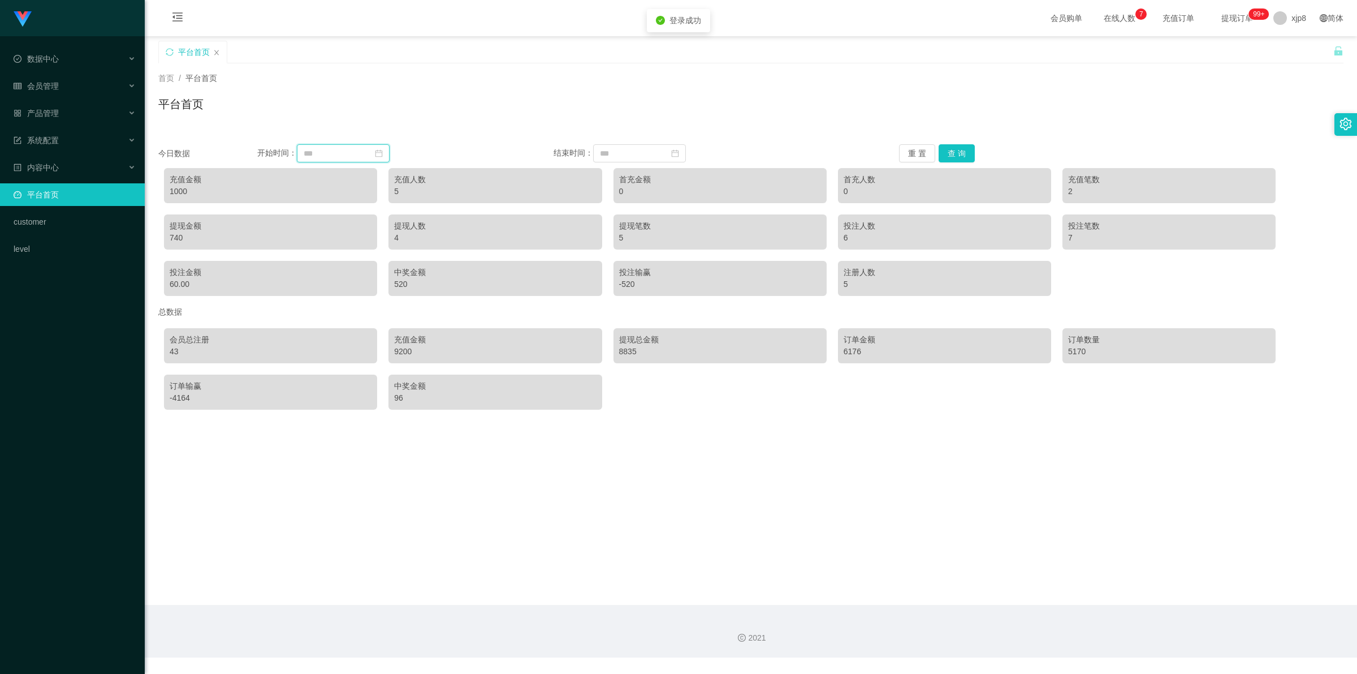
click at [334, 154] on input at bounding box center [343, 153] width 93 height 18
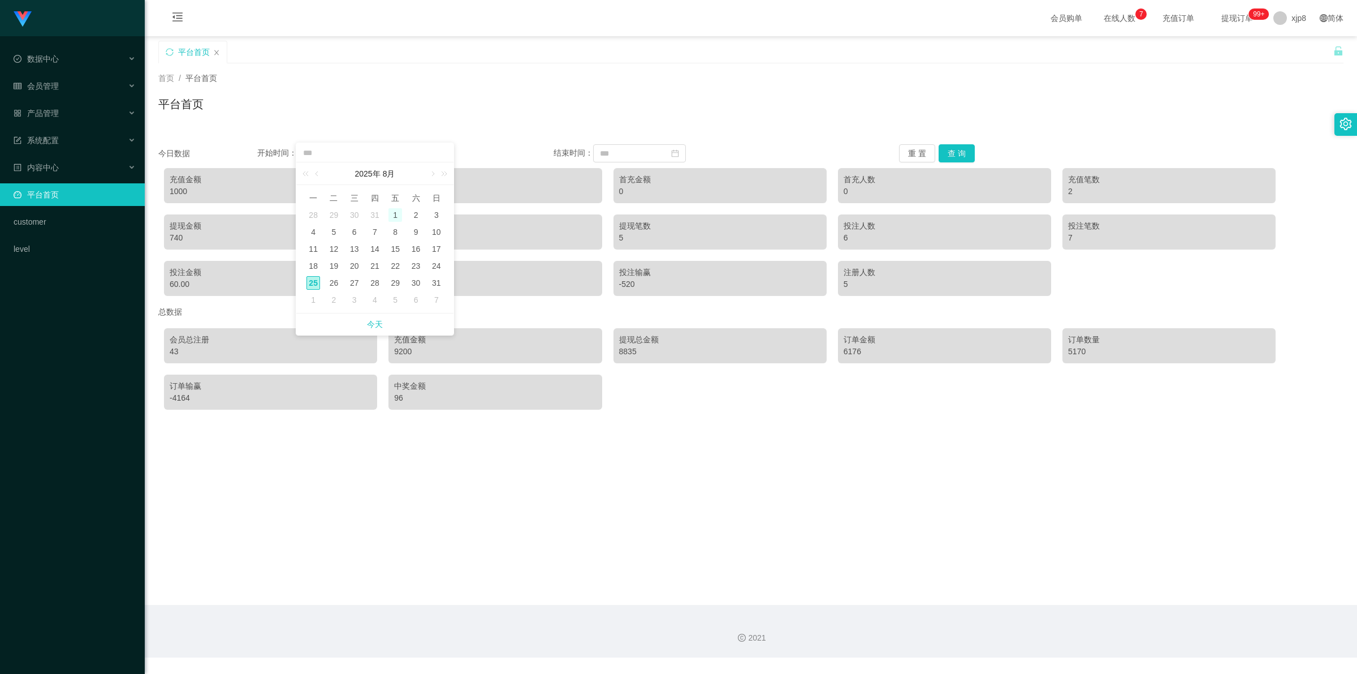
click at [398, 212] on div "1" at bounding box center [396, 215] width 14 height 14
type input "**********"
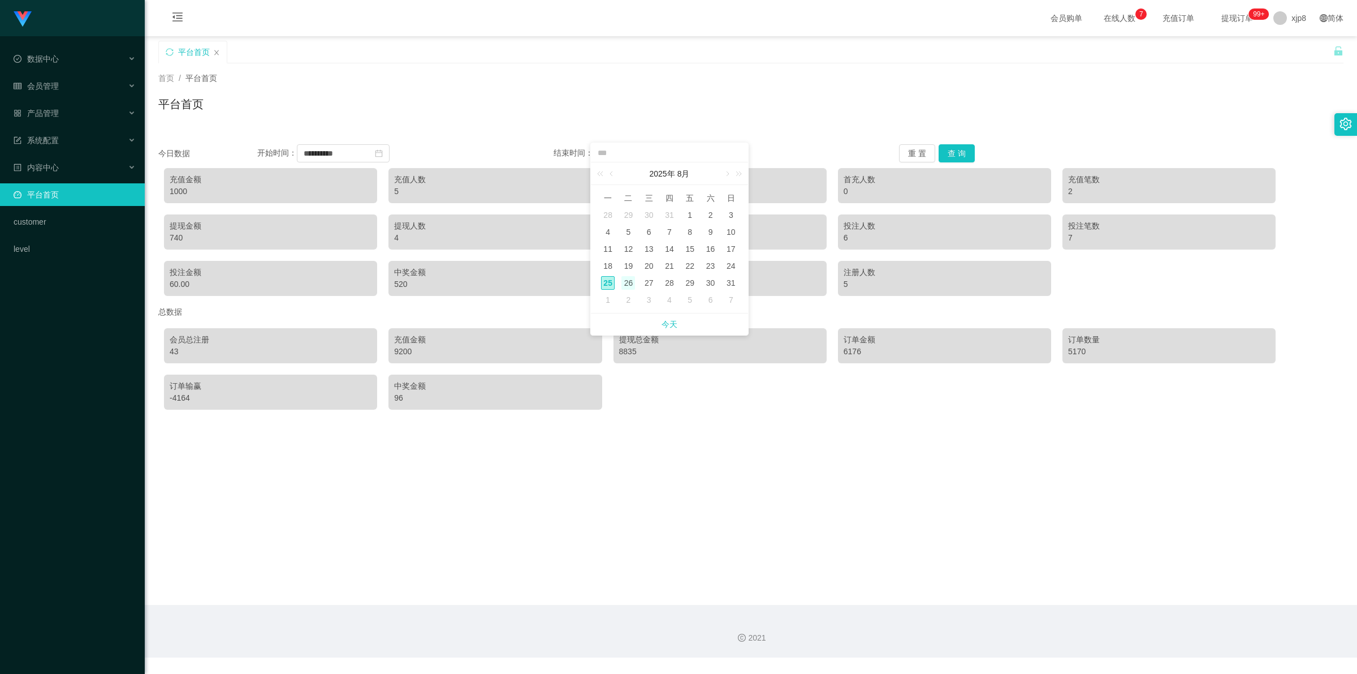
click at [627, 283] on div "26" at bounding box center [629, 283] width 14 height 14
type input "**********"
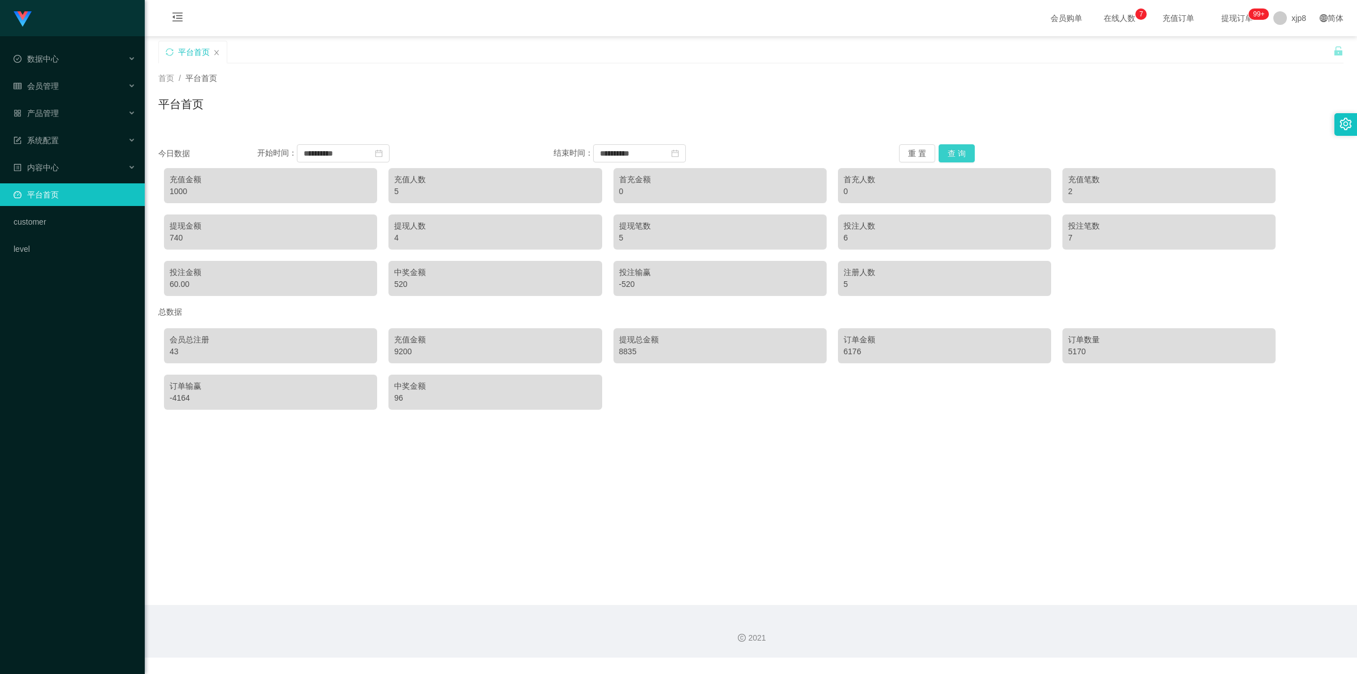
click at [949, 156] on button "查 询" at bounding box center [957, 153] width 36 height 18
click at [951, 153] on button "查 询" at bounding box center [957, 153] width 36 height 18
click at [1297, 47] on span "退出登录" at bounding box center [1291, 49] width 32 height 9
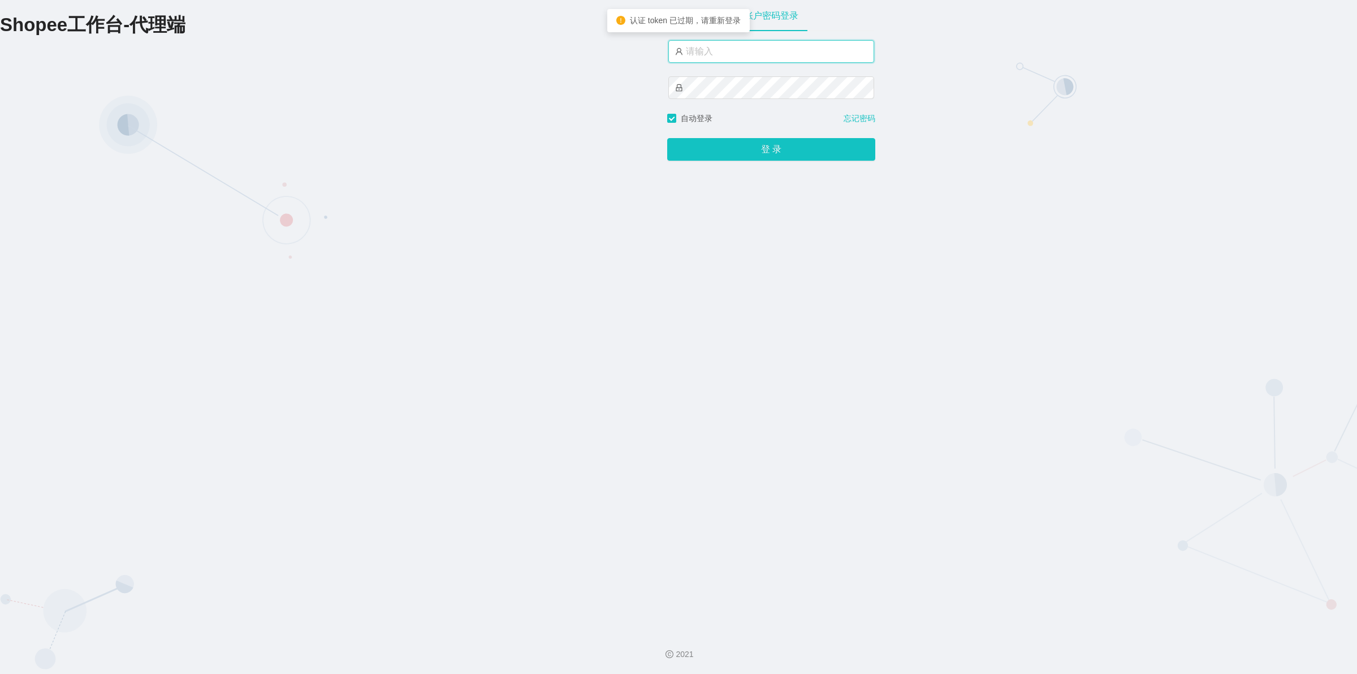
click at [736, 48] on input "text" at bounding box center [771, 51] width 206 height 23
type input "xjp6"
click at [667, 138] on button "登 录" at bounding box center [771, 149] width 208 height 23
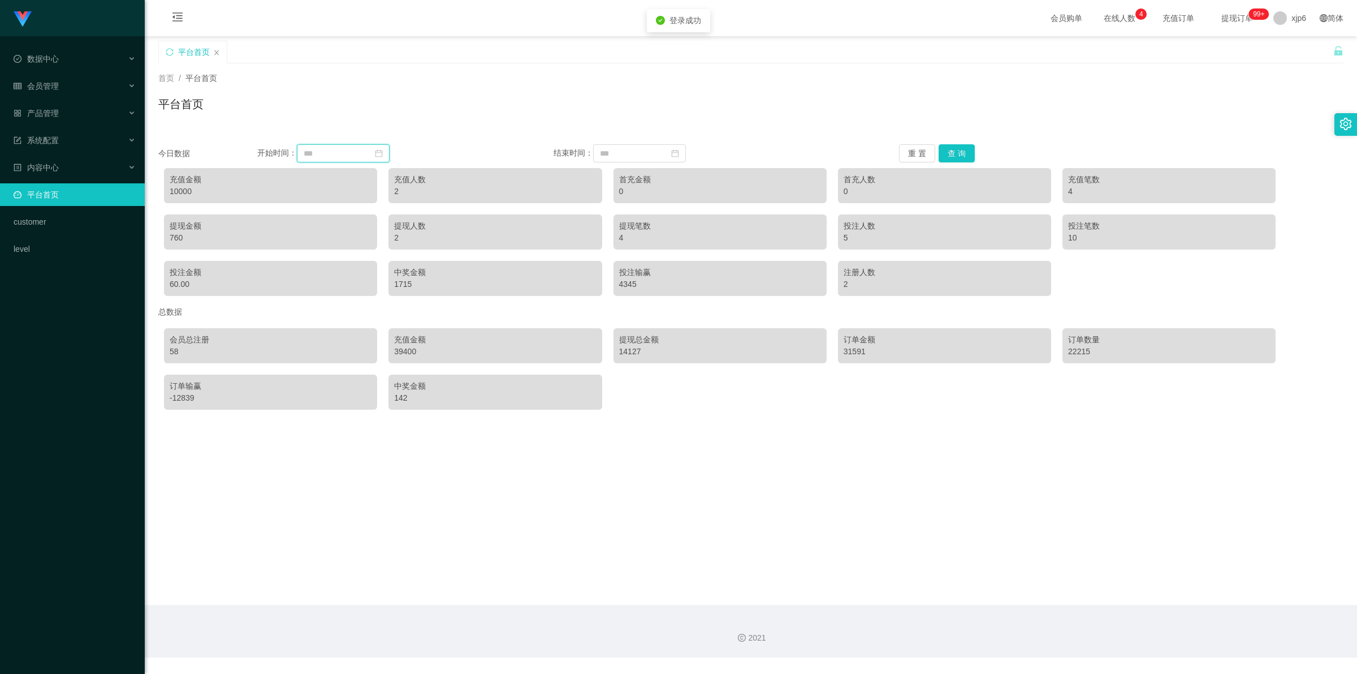
click at [351, 152] on input at bounding box center [343, 153] width 93 height 18
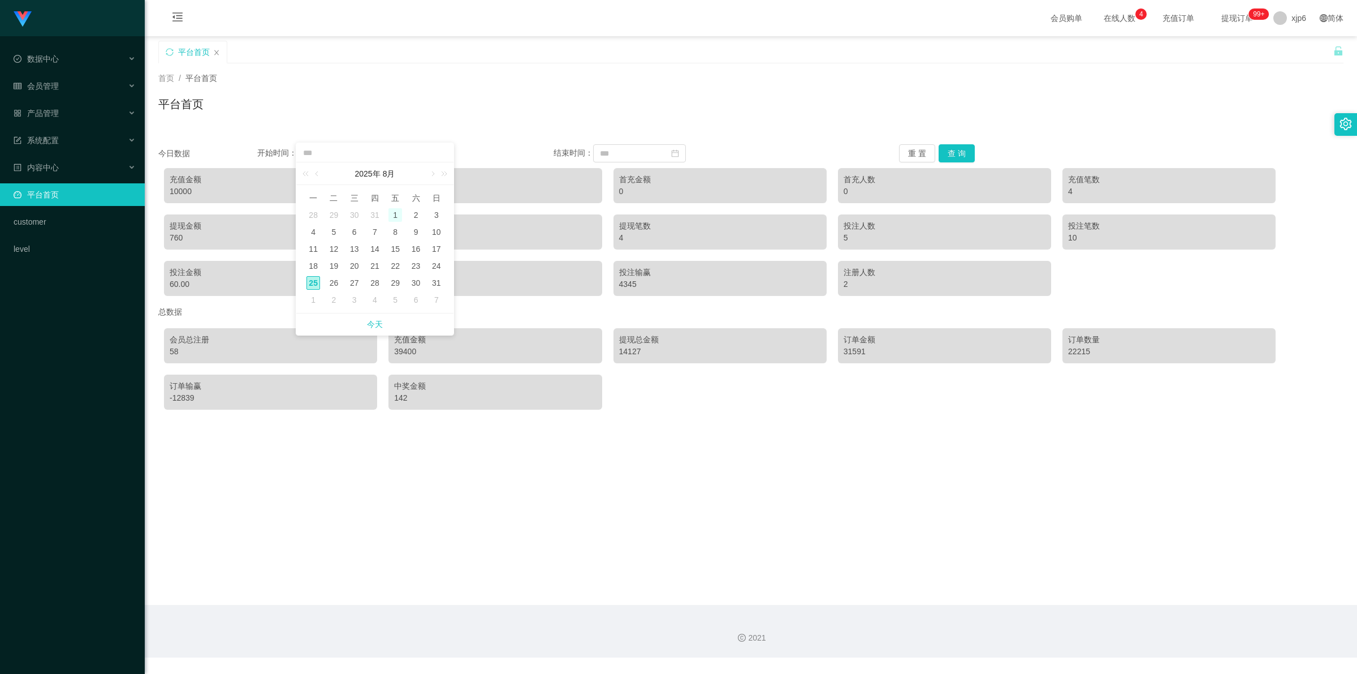
click at [391, 214] on div "1" at bounding box center [396, 215] width 14 height 14
type input "**********"
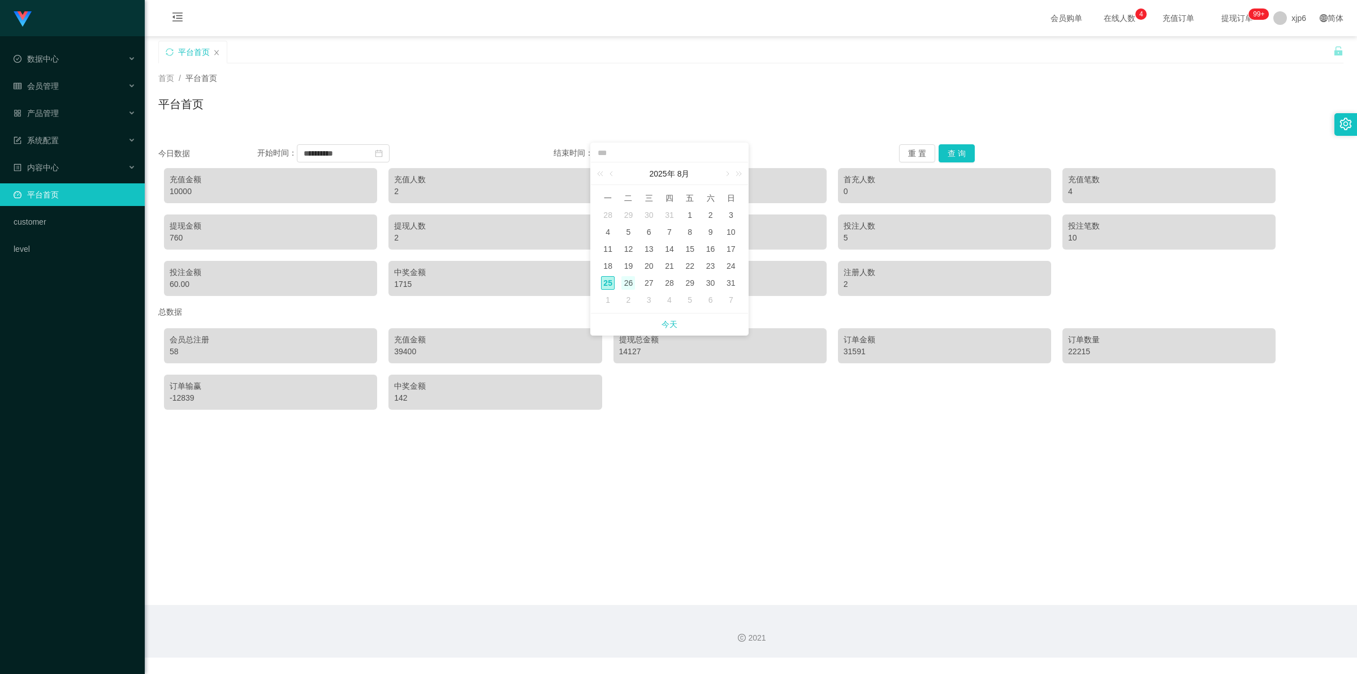
drag, startPoint x: 632, startPoint y: 282, endPoint x: 649, endPoint y: 279, distance: 17.2
click at [632, 282] on div "26" at bounding box center [629, 283] width 14 height 14
type input "**********"
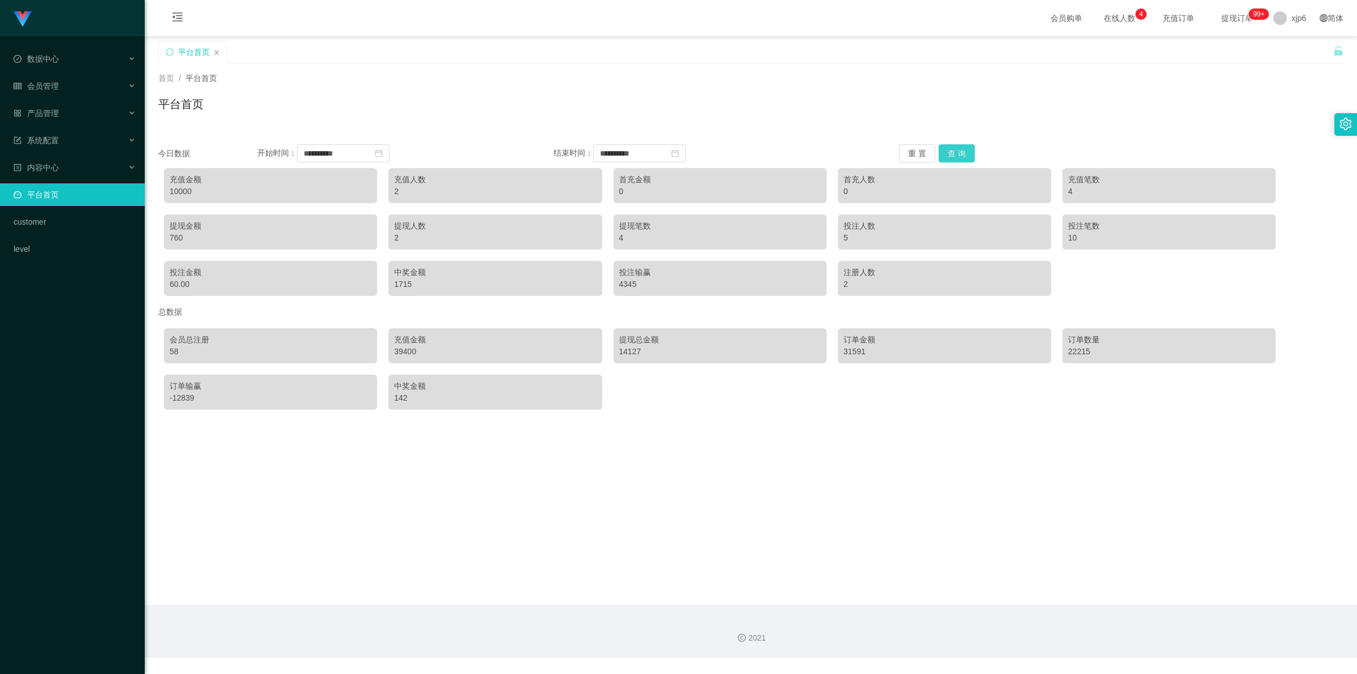
click at [956, 151] on button "查 询" at bounding box center [957, 153] width 36 height 18
click at [1284, 47] on span "退出登录" at bounding box center [1291, 49] width 32 height 9
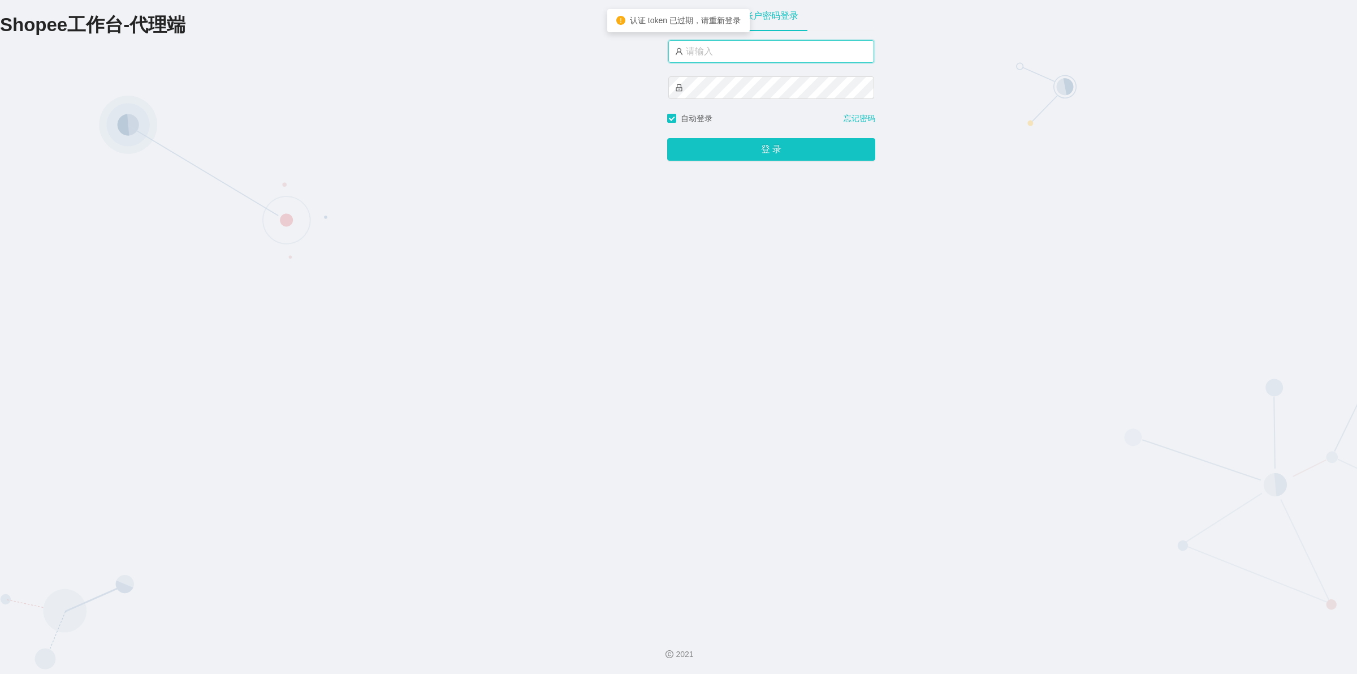
click at [740, 49] on input "text" at bounding box center [771, 51] width 206 height 23
type input "xjp3"
click at [667, 138] on button "登 录" at bounding box center [771, 149] width 208 height 23
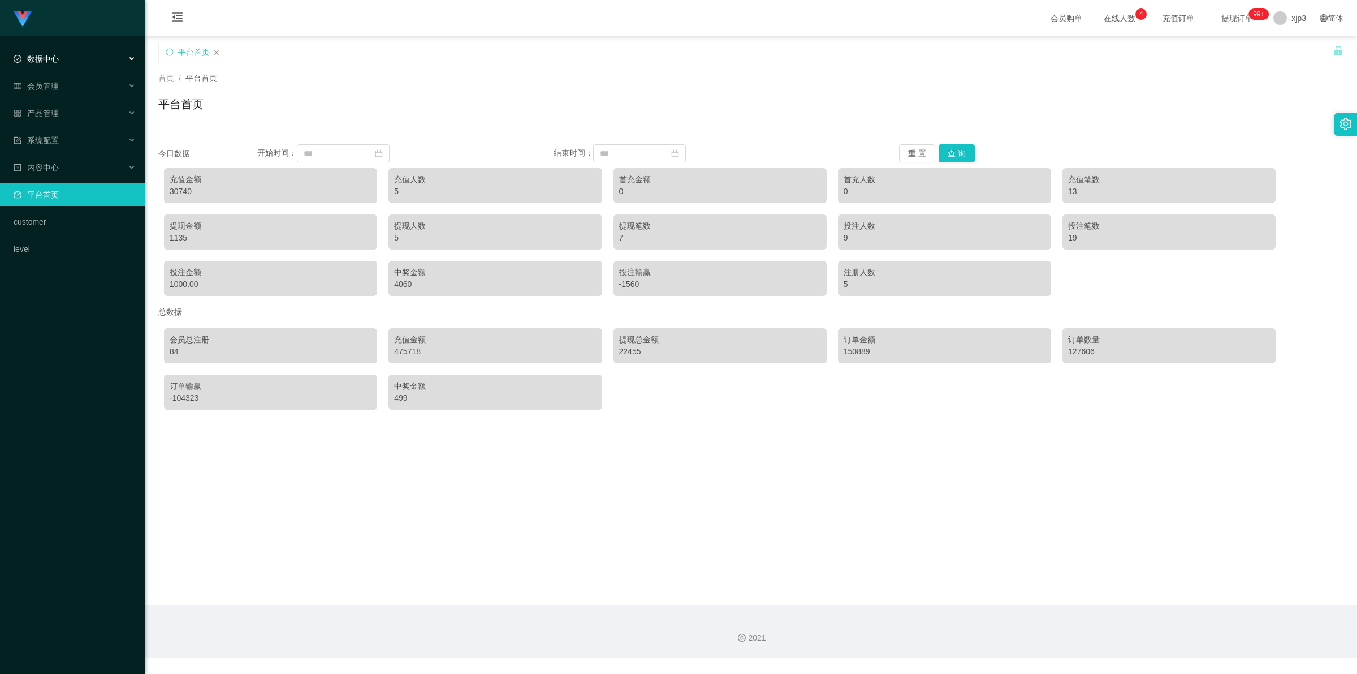
click at [57, 61] on span "数据中心" at bounding box center [36, 58] width 45 height 9
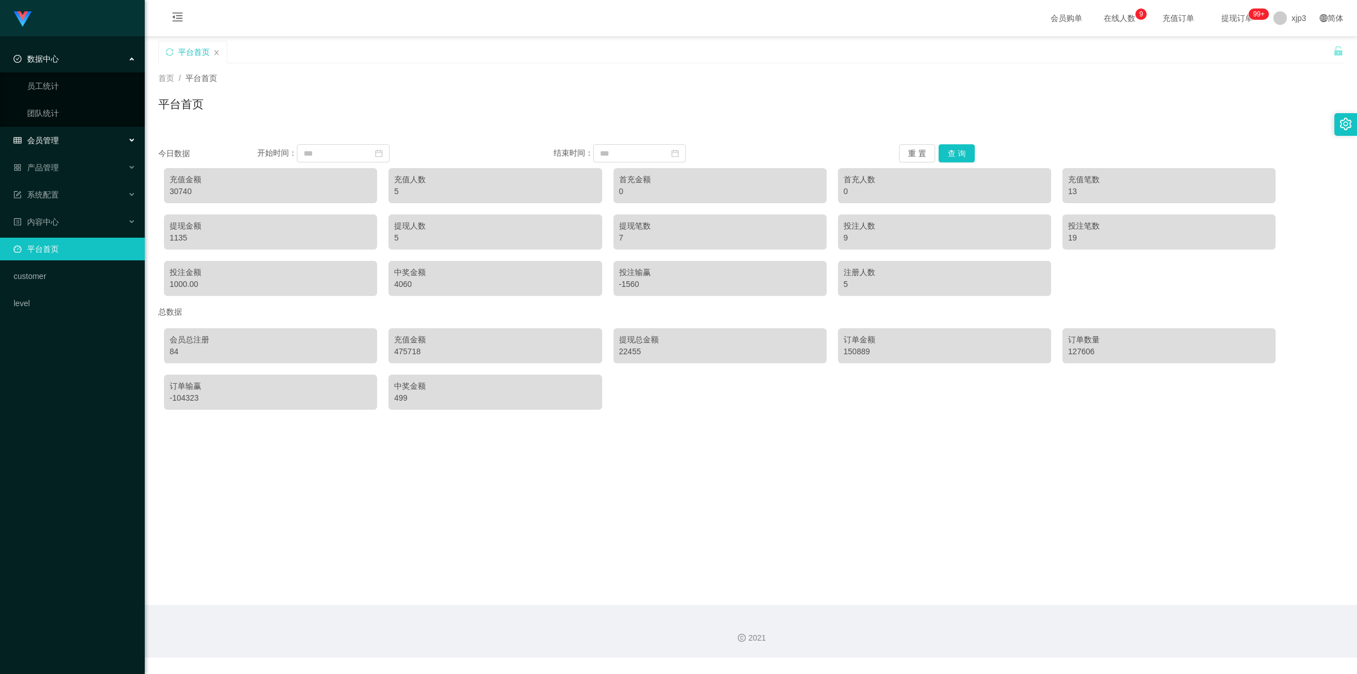
click at [60, 137] on div "会员管理" at bounding box center [72, 140] width 145 height 23
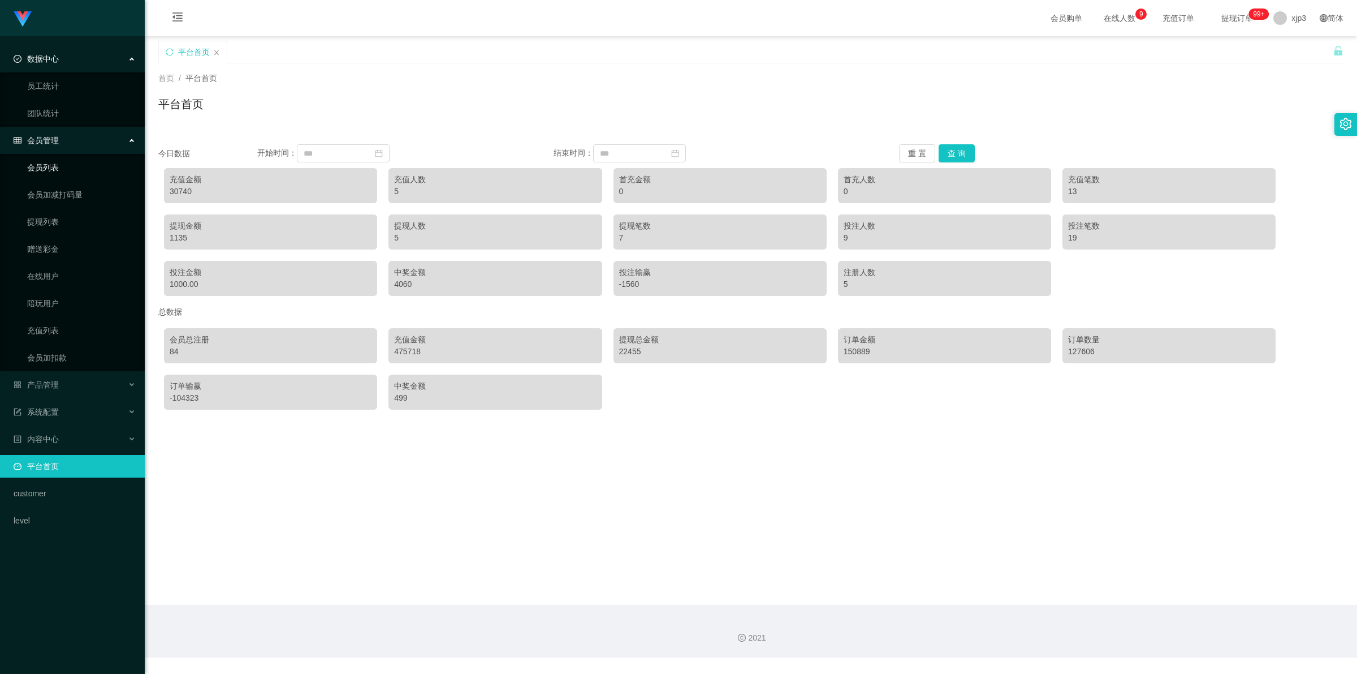
click at [55, 171] on link "会员列表" at bounding box center [81, 167] width 109 height 23
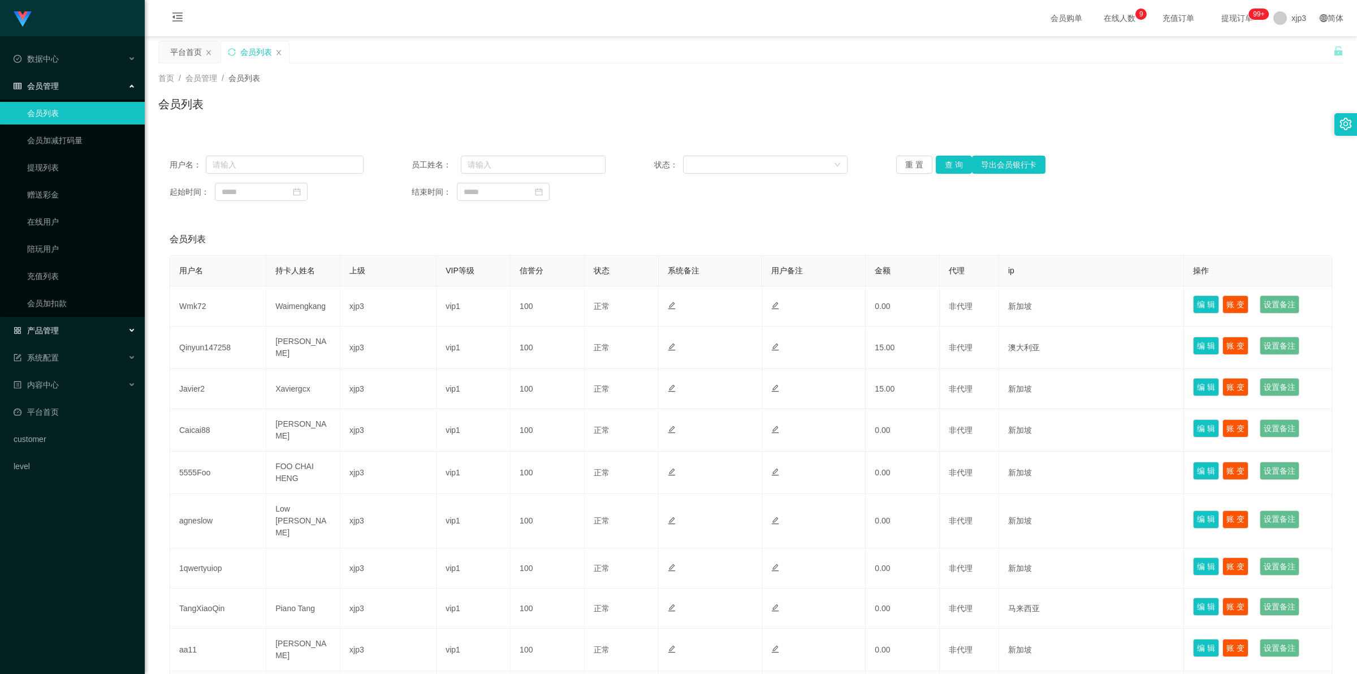
click at [66, 337] on div "产品管理" at bounding box center [72, 330] width 145 height 23
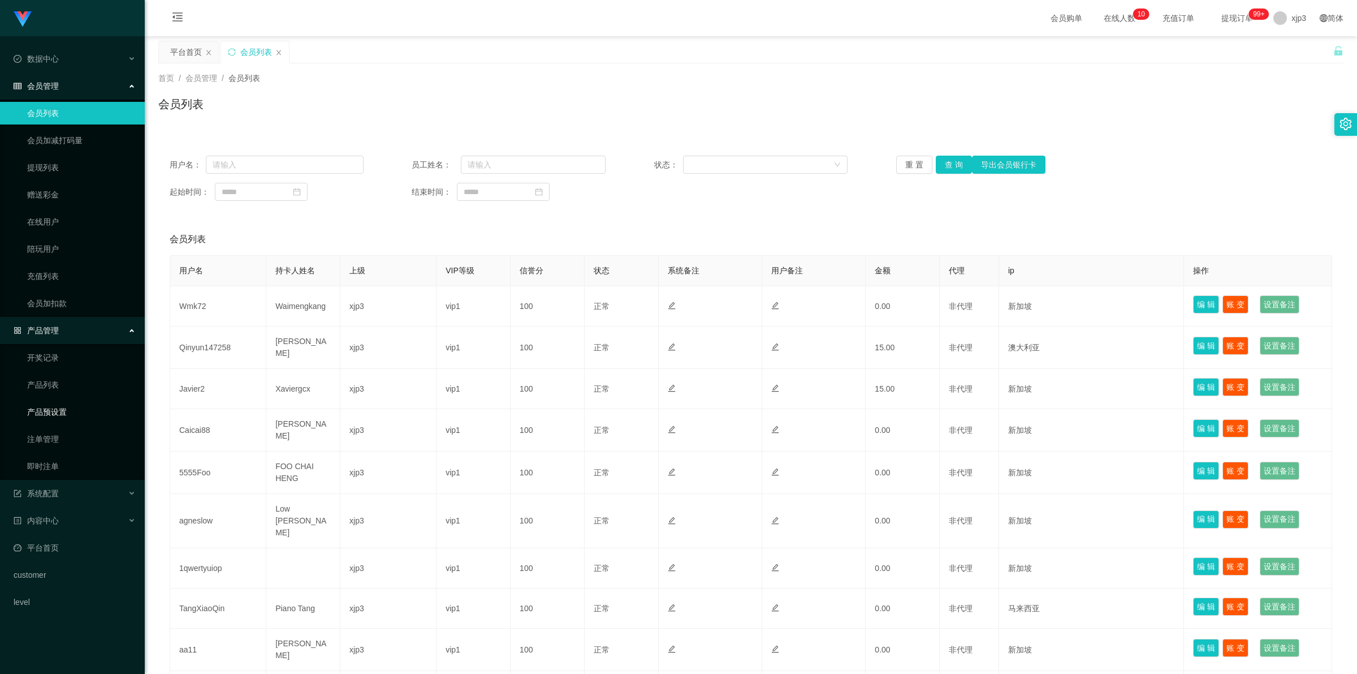
click at [63, 410] on link "产品预设置" at bounding box center [81, 411] width 109 height 23
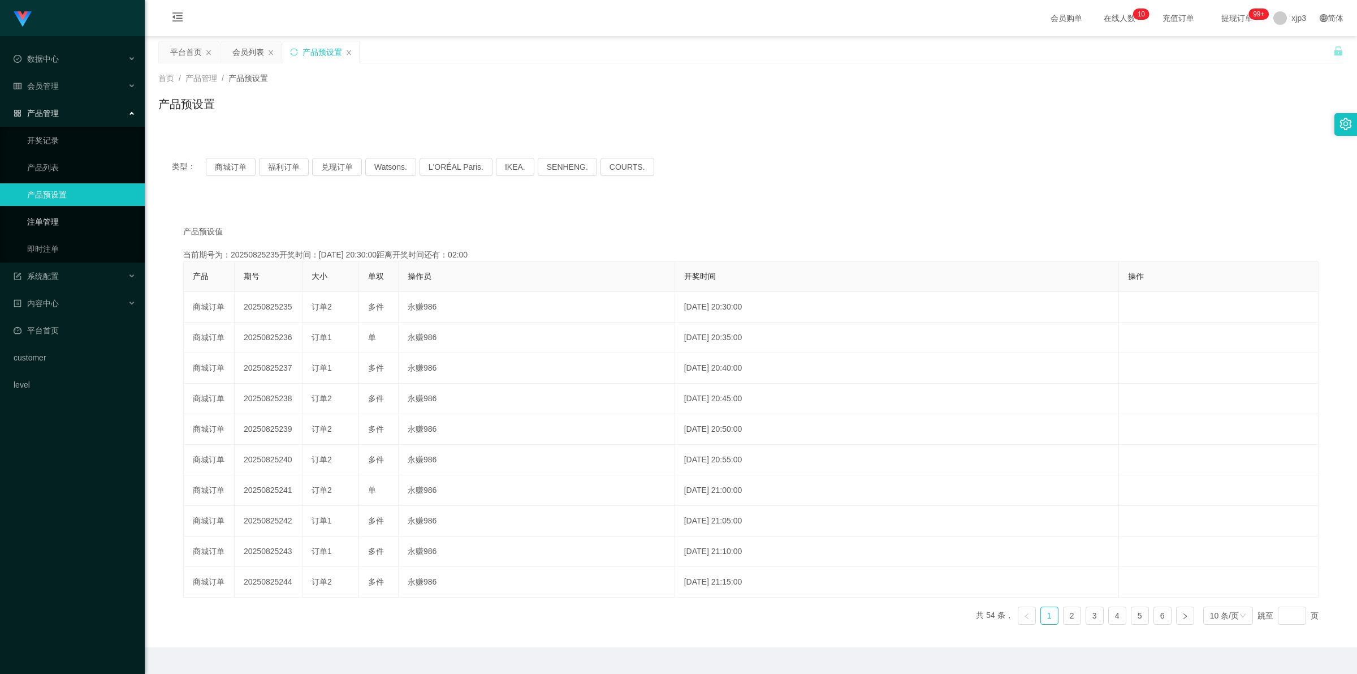
click at [45, 222] on link "注单管理" at bounding box center [81, 221] width 109 height 23
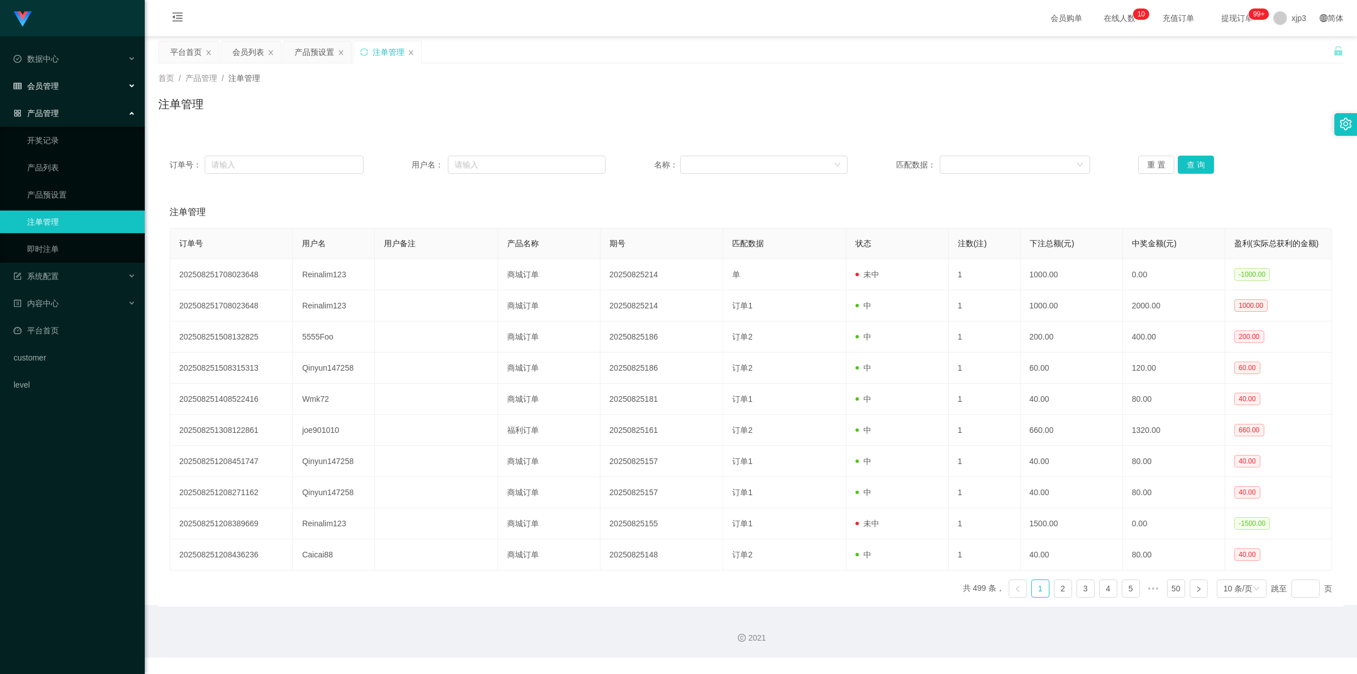
click at [70, 91] on div "会员管理" at bounding box center [72, 86] width 145 height 23
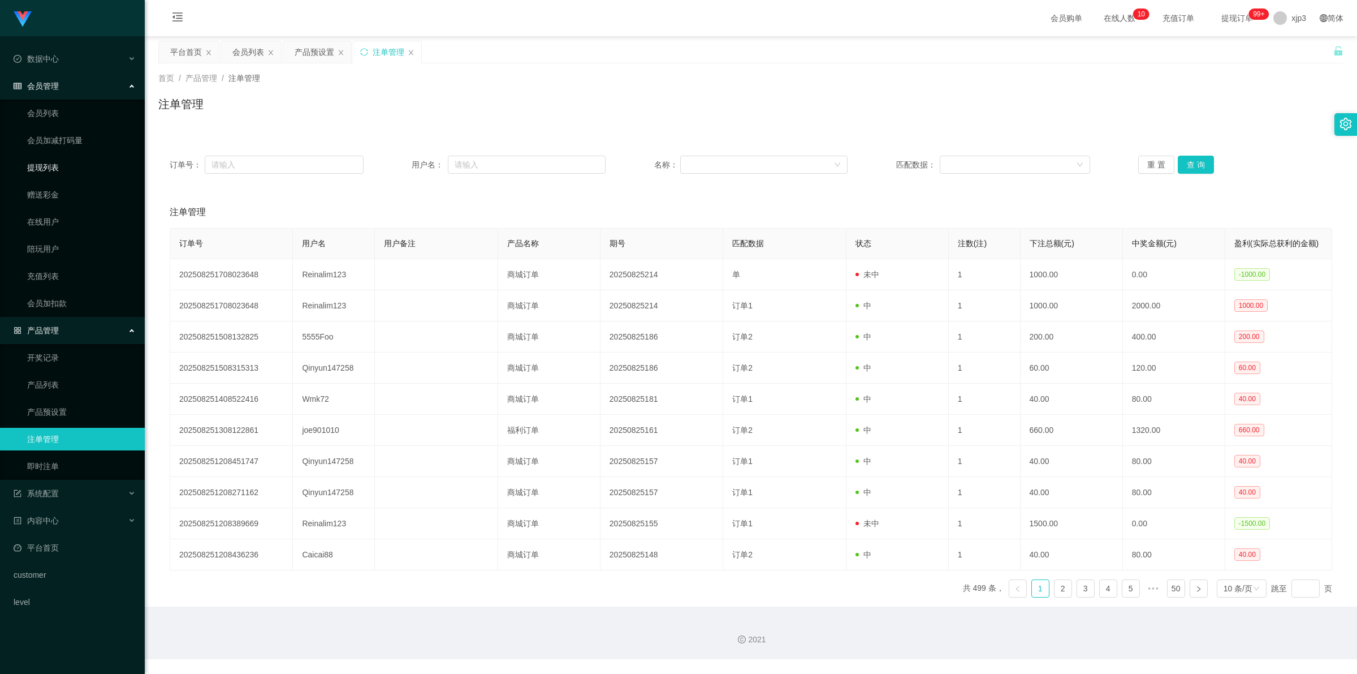
click at [51, 165] on link "提现列表" at bounding box center [81, 167] width 109 height 23
